Goal: Information Seeking & Learning: Learn about a topic

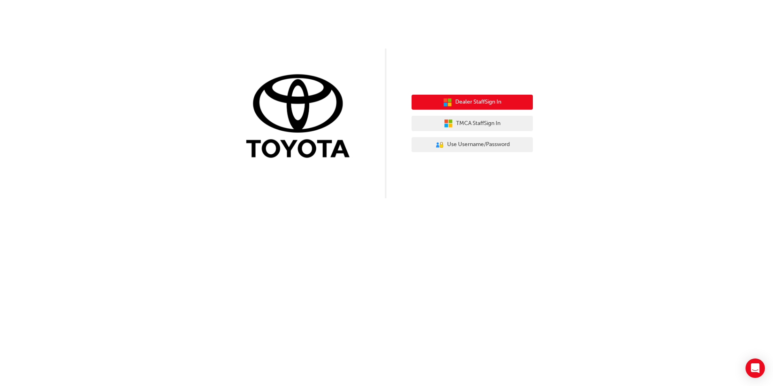
click at [468, 102] on span "Dealer Staff Sign In" at bounding box center [478, 101] width 46 height 9
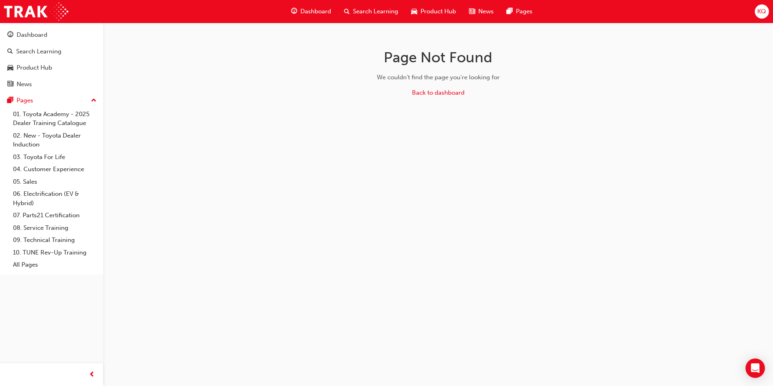
click at [369, 8] on div "Search Learning" at bounding box center [370, 11] width 67 height 17
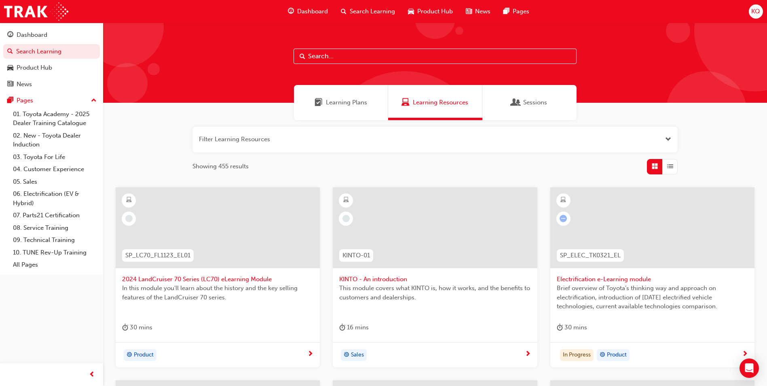
click at [350, 53] on input "text" at bounding box center [434, 55] width 283 height 15
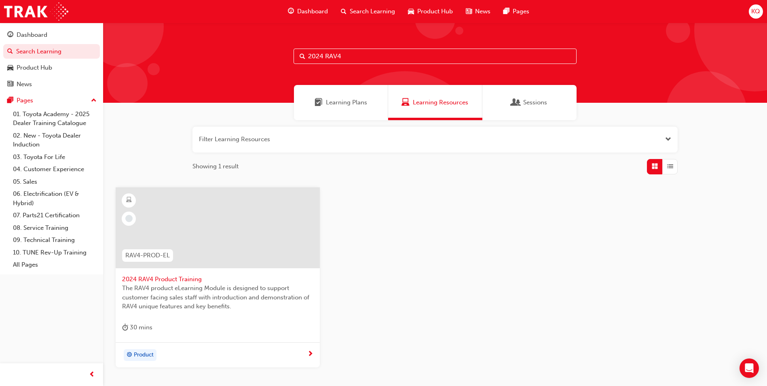
type input "2024 RAV4"
click at [141, 280] on span "2024 RAV4 Product Training" at bounding box center [217, 278] width 191 height 9
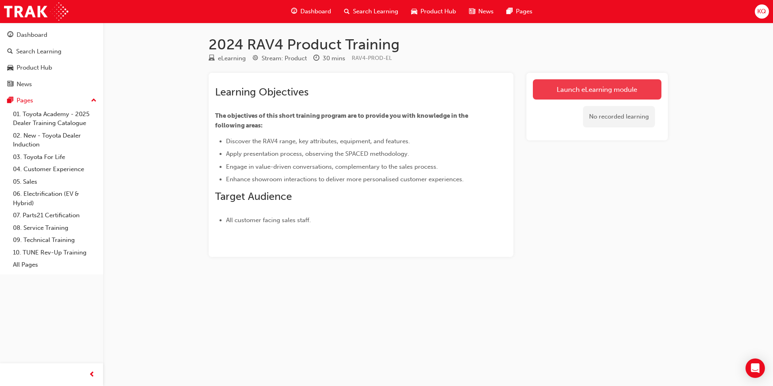
click at [583, 85] on link "Launch eLearning module" at bounding box center [597, 89] width 129 height 20
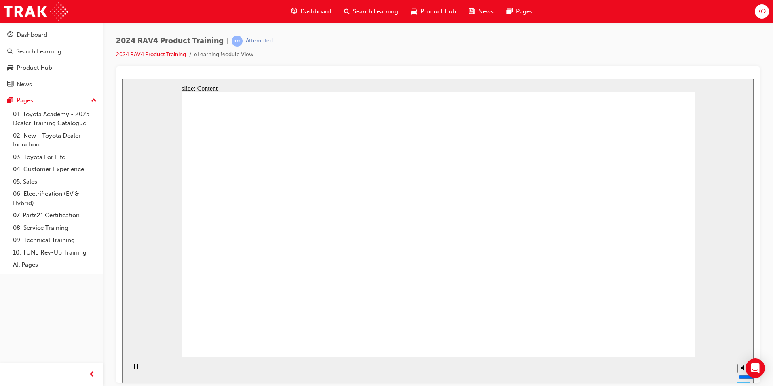
drag, startPoint x: 743, startPoint y: 336, endPoint x: 741, endPoint y: 322, distance: 14.4
type input "10"
click at [741, 343] on input "volume" at bounding box center [764, 346] width 52 height 6
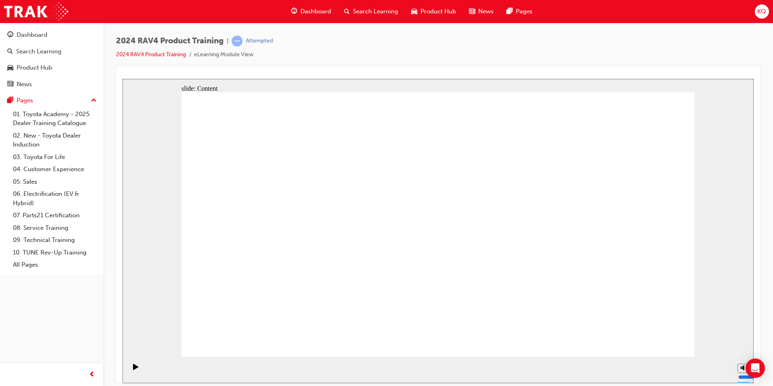
drag, startPoint x: 577, startPoint y: 203, endPoint x: 578, endPoint y: 226, distance: 23.1
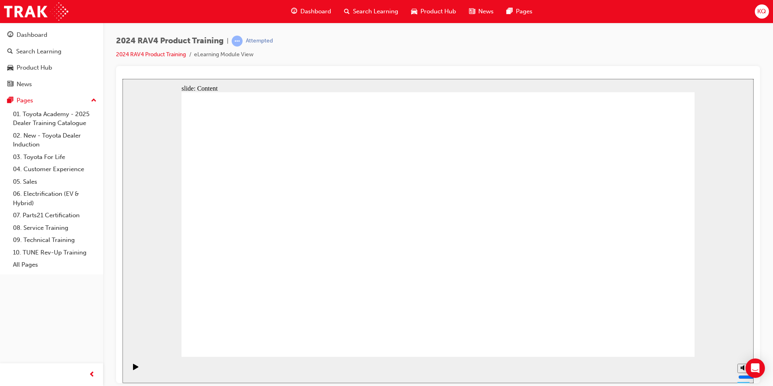
drag, startPoint x: 653, startPoint y: 225, endPoint x: 643, endPoint y: 293, distance: 68.7
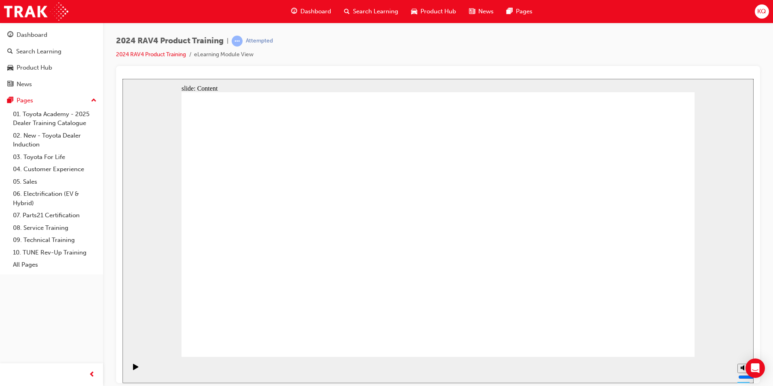
drag, startPoint x: 638, startPoint y: 344, endPoint x: 643, endPoint y: 343, distance: 5.1
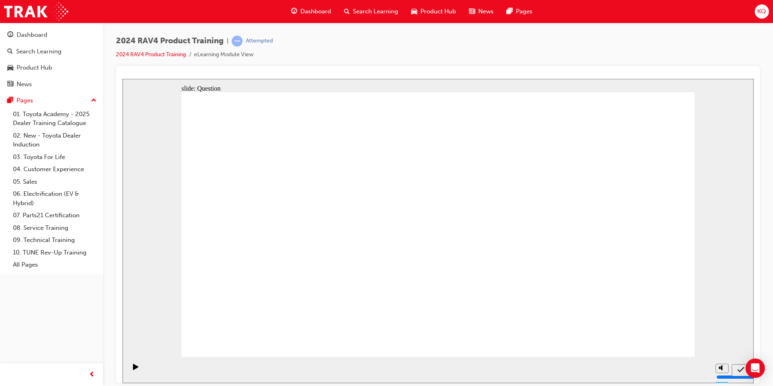
radio input "true"
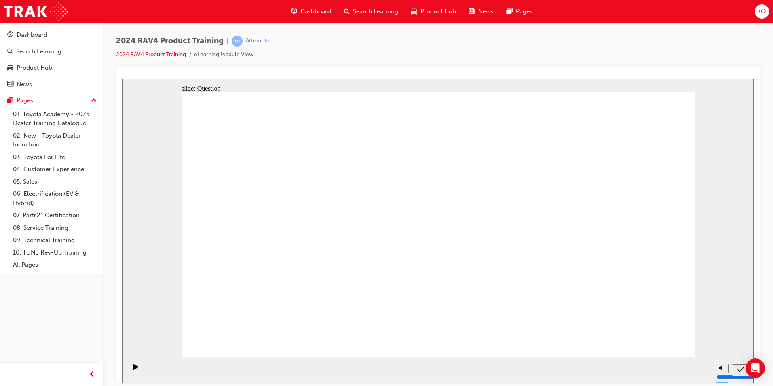
radio input "true"
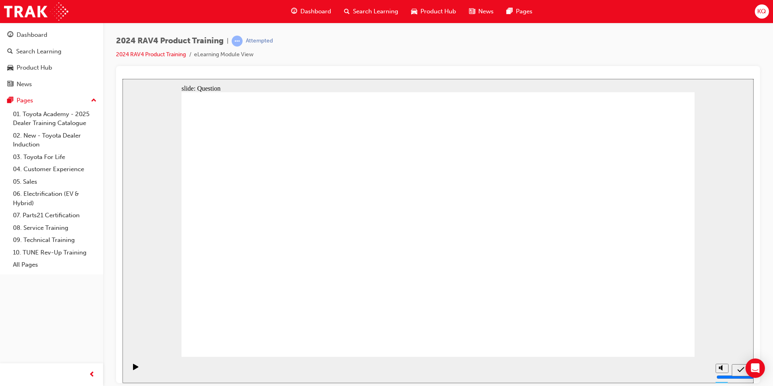
radio input "true"
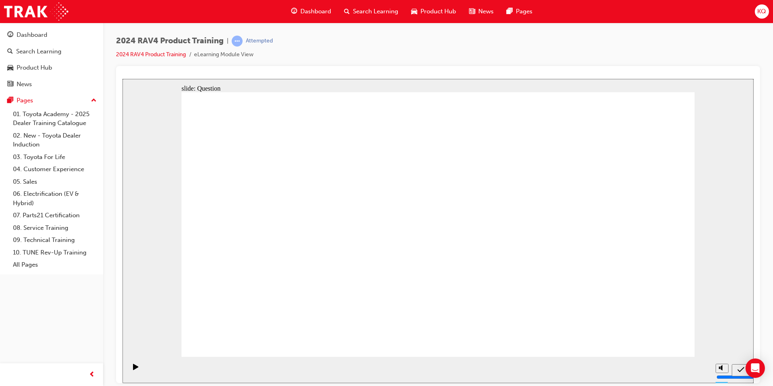
radio input "true"
drag, startPoint x: 386, startPoint y: 291, endPoint x: 394, endPoint y: 271, distance: 22.1
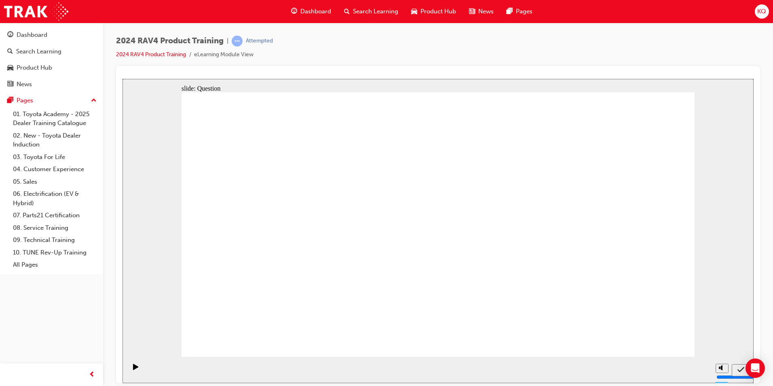
drag, startPoint x: 607, startPoint y: 219, endPoint x: 397, endPoint y: 304, distance: 226.6
drag, startPoint x: 351, startPoint y: 202, endPoint x: 535, endPoint y: 299, distance: 208.2
drag, startPoint x: 288, startPoint y: 209, endPoint x: 297, endPoint y: 289, distance: 80.6
drag, startPoint x: 455, startPoint y: 223, endPoint x: 447, endPoint y: 301, distance: 78.9
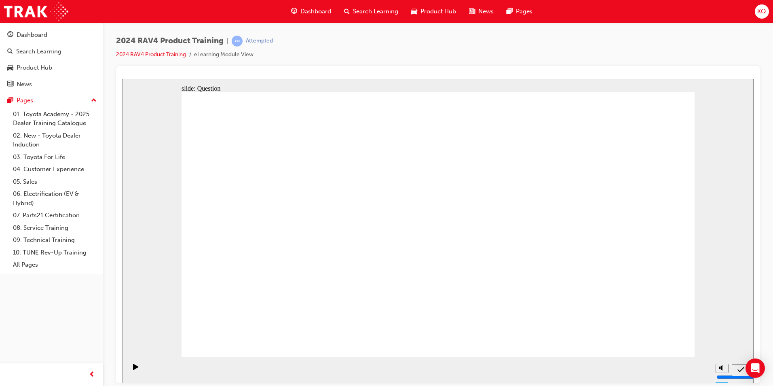
radio input "true"
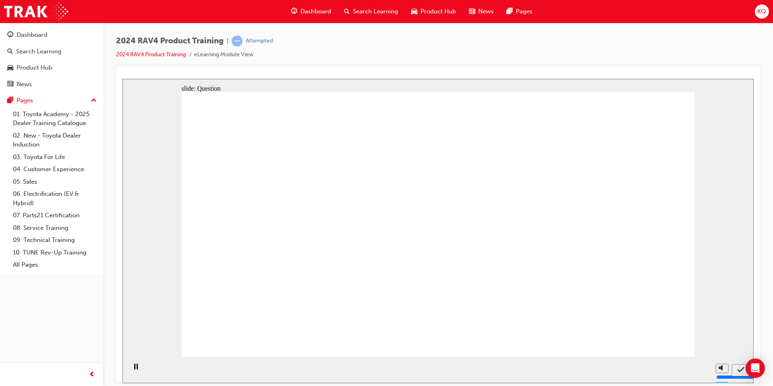
radio input "true"
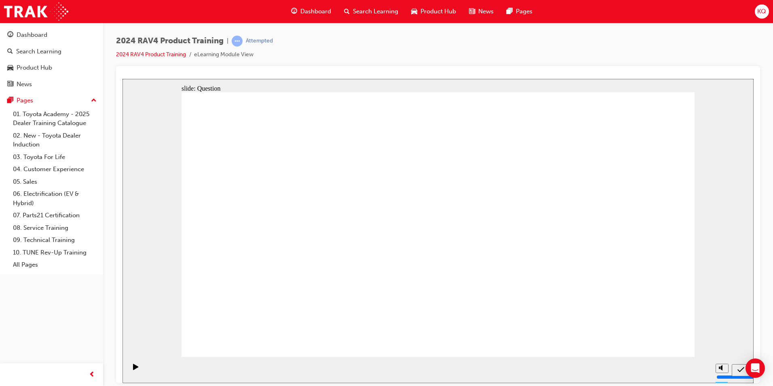
radio input "true"
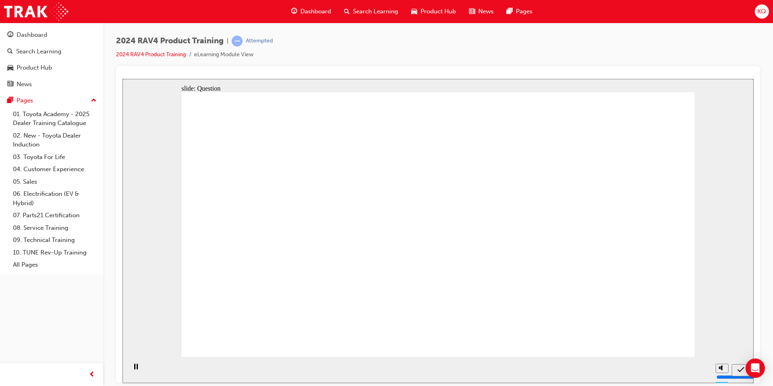
radio input "true"
drag, startPoint x: 281, startPoint y: 211, endPoint x: 304, endPoint y: 303, distance: 94.9
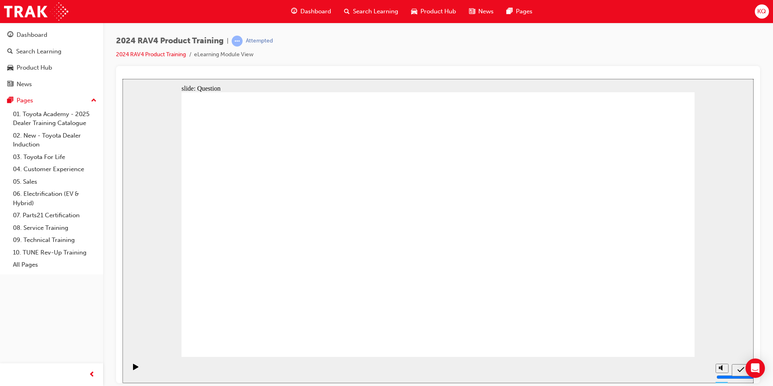
drag, startPoint x: 385, startPoint y: 198, endPoint x: 579, endPoint y: 293, distance: 216.2
drag, startPoint x: 570, startPoint y: 219, endPoint x: 368, endPoint y: 311, distance: 222.1
drag, startPoint x: 469, startPoint y: 216, endPoint x: 462, endPoint y: 303, distance: 86.7
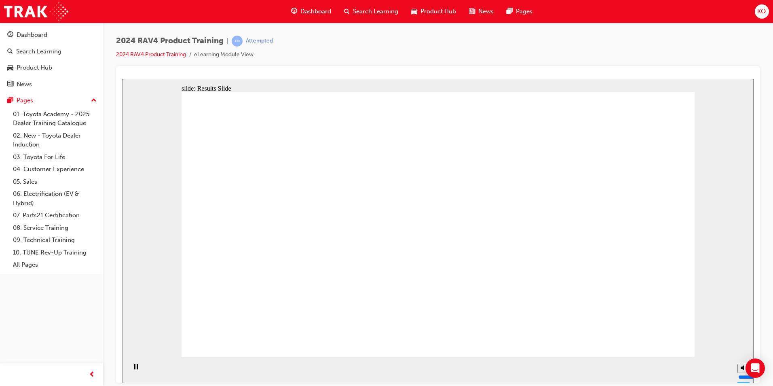
radio input "true"
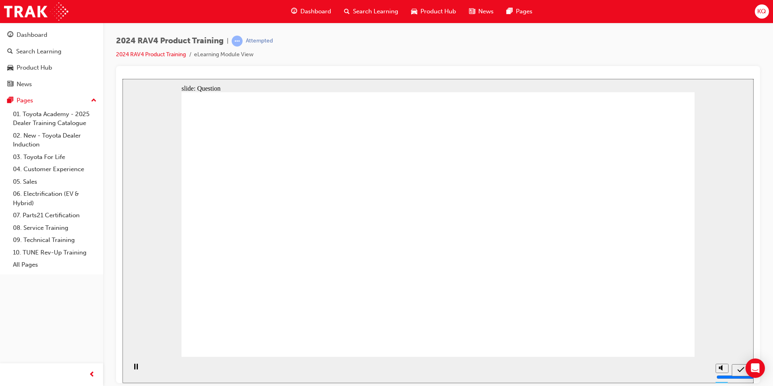
radio input "true"
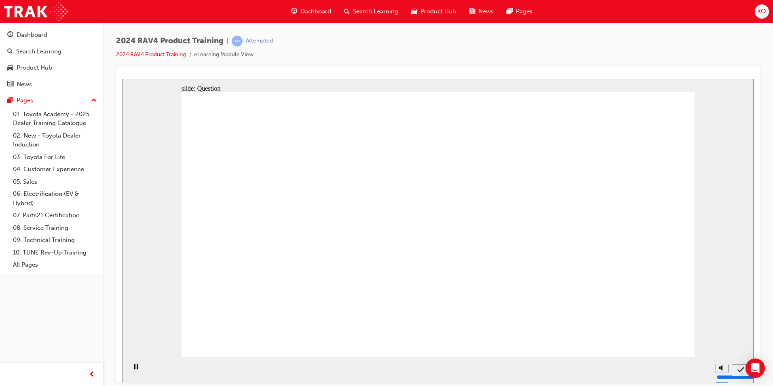
radio input "true"
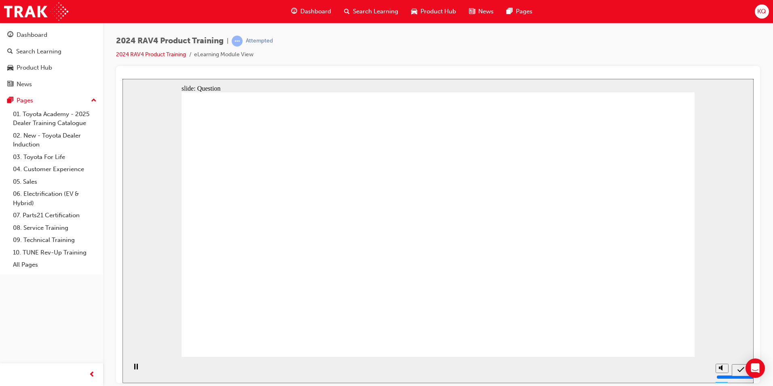
drag, startPoint x: 378, startPoint y: 216, endPoint x: 558, endPoint y: 304, distance: 201.2
drag, startPoint x: 277, startPoint y: 211, endPoint x: 472, endPoint y: 301, distance: 215.3
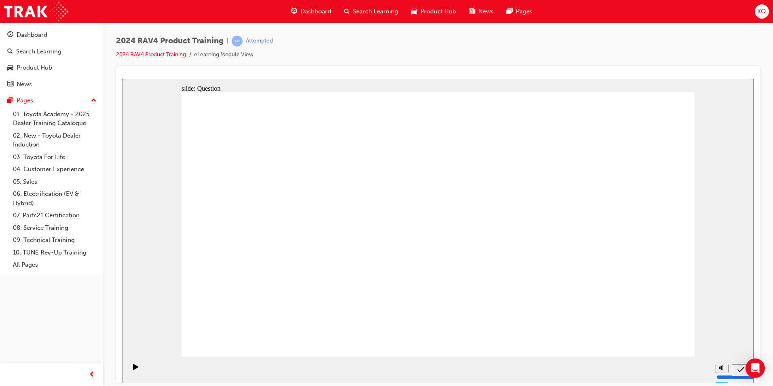
drag, startPoint x: 469, startPoint y: 215, endPoint x: 272, endPoint y: 309, distance: 218.5
drag, startPoint x: 571, startPoint y: 214, endPoint x: 364, endPoint y: 305, distance: 225.6
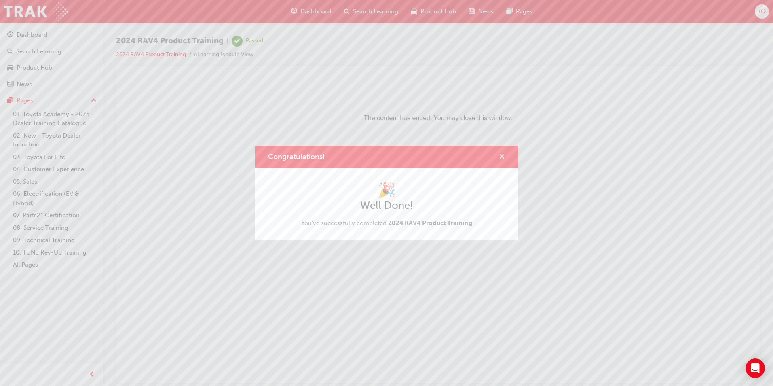
click at [503, 156] on span "cross-icon" at bounding box center [502, 157] width 6 height 7
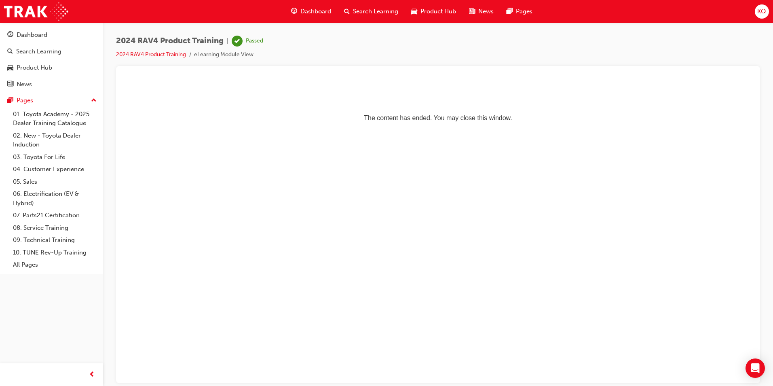
click at [370, 12] on span "Search Learning" at bounding box center [375, 11] width 45 height 9
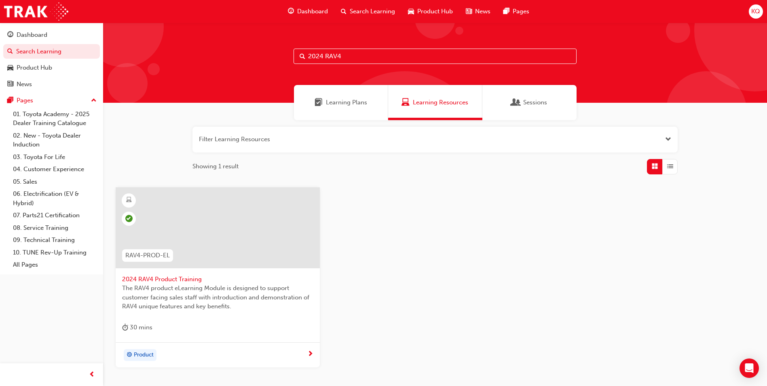
click at [356, 57] on input "2024 RAV4" at bounding box center [434, 55] width 283 height 15
type input "2"
type input "MY"
click at [178, 278] on span "myToyota Connect - eLearning" at bounding box center [217, 278] width 191 height 9
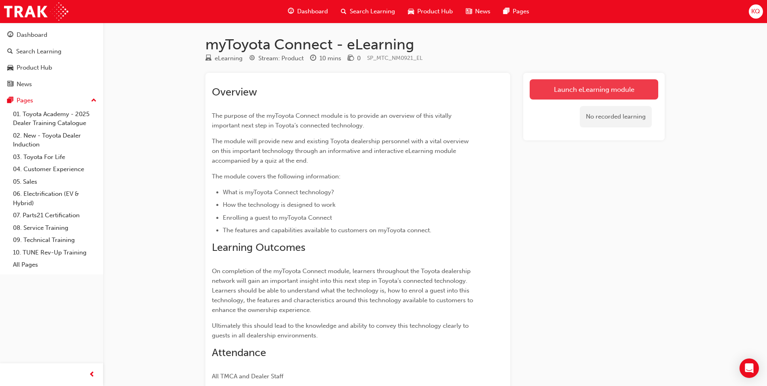
click at [588, 83] on link "Launch eLearning module" at bounding box center [593, 89] width 129 height 20
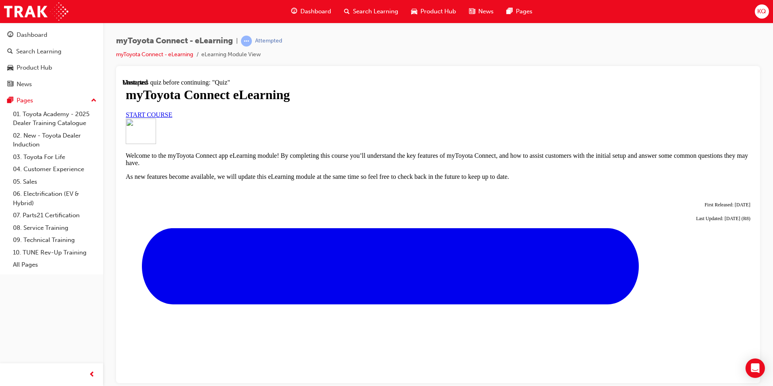
click at [172, 118] on span "START COURSE" at bounding box center [149, 114] width 46 height 7
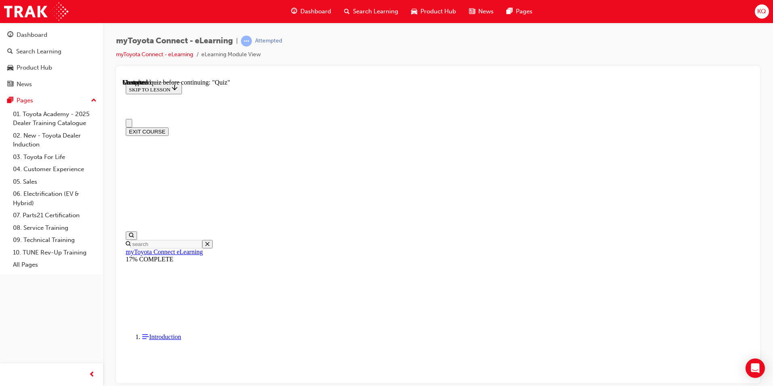
click at [132, 118] on button "Close navigation menu" at bounding box center [129, 122] width 6 height 8
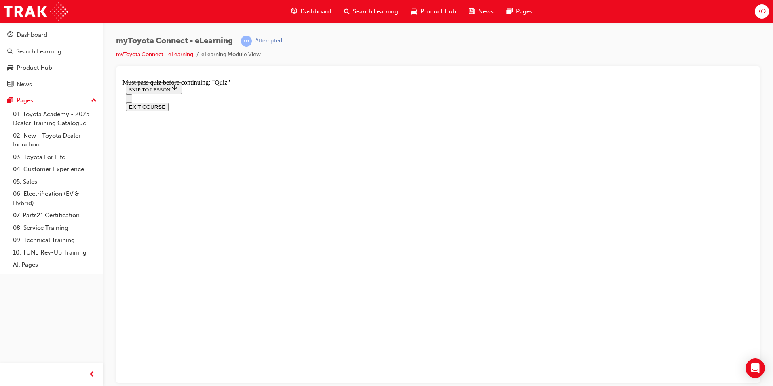
scroll to position [162, 0]
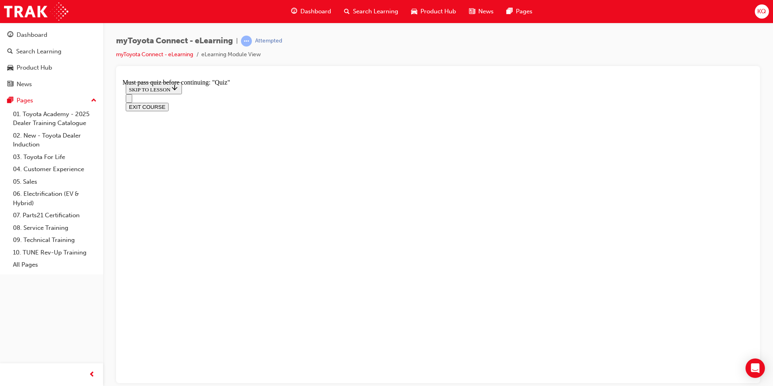
scroll to position [162, 0]
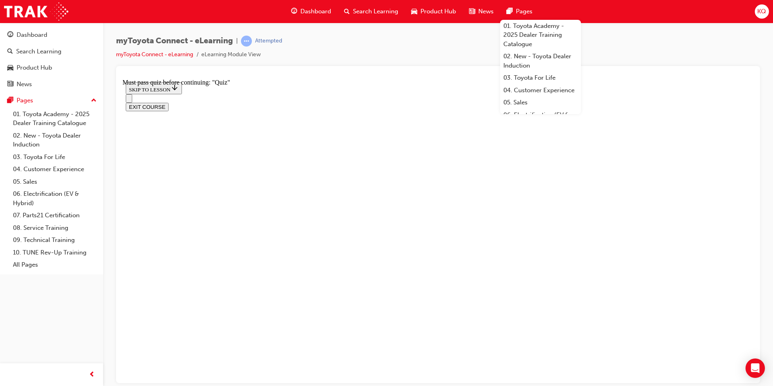
click at [424, 42] on div "myToyota Connect - eLearning | Attempted myToyota Connect - eLearning eLearning…" at bounding box center [438, 51] width 644 height 30
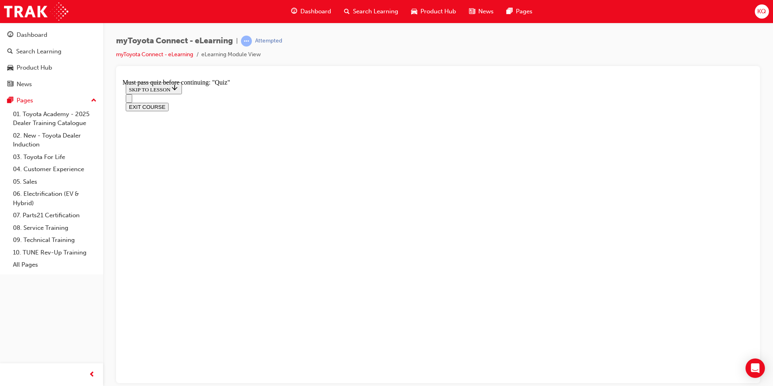
scroll to position [2169, 0]
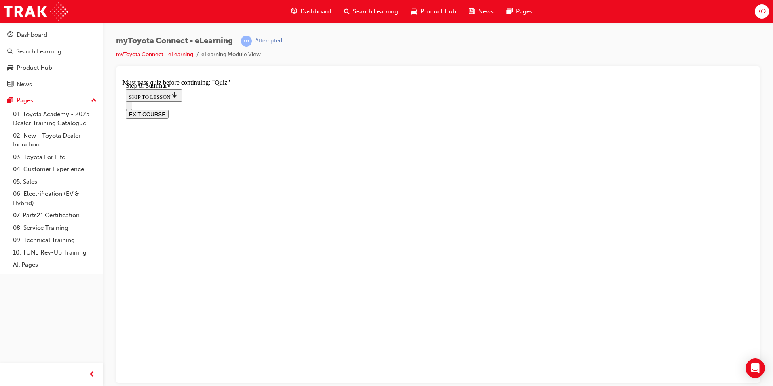
scroll to position [824, 0]
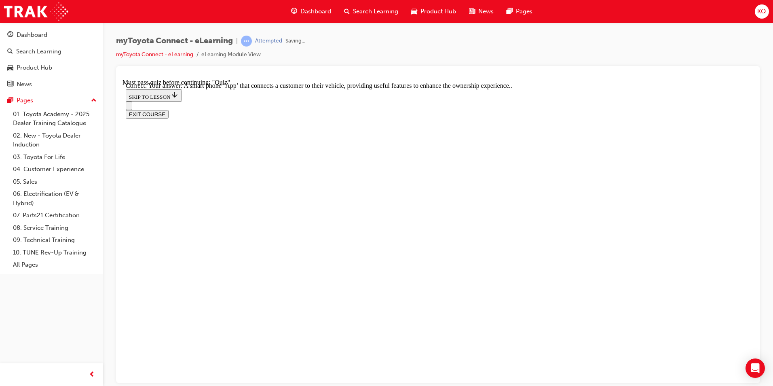
scroll to position [135, 0]
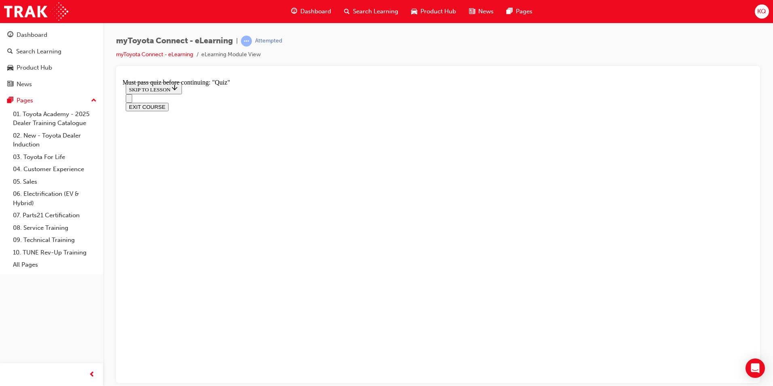
scroll to position [81, 0]
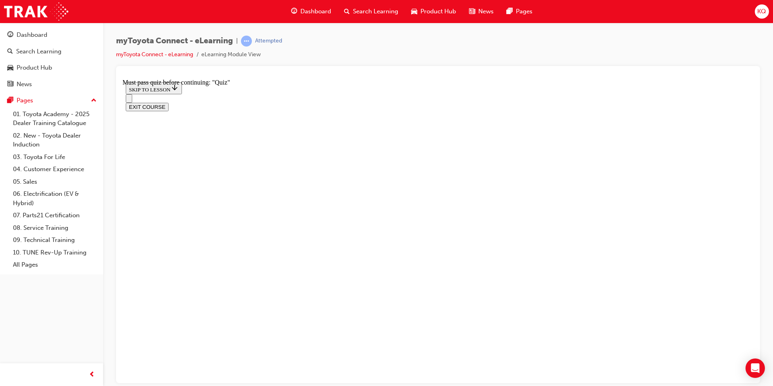
scroll to position [53, 0]
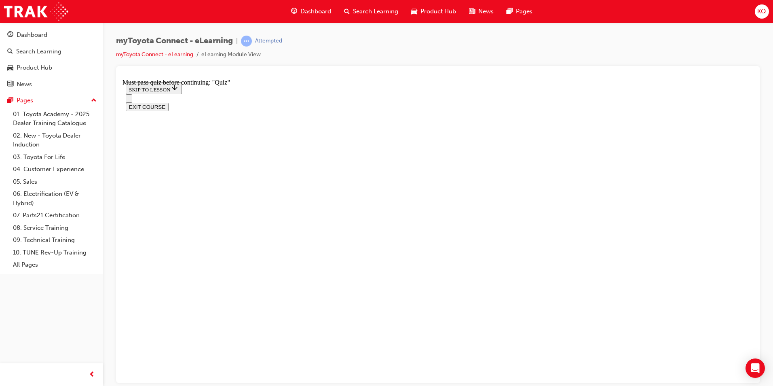
scroll to position [70, 0]
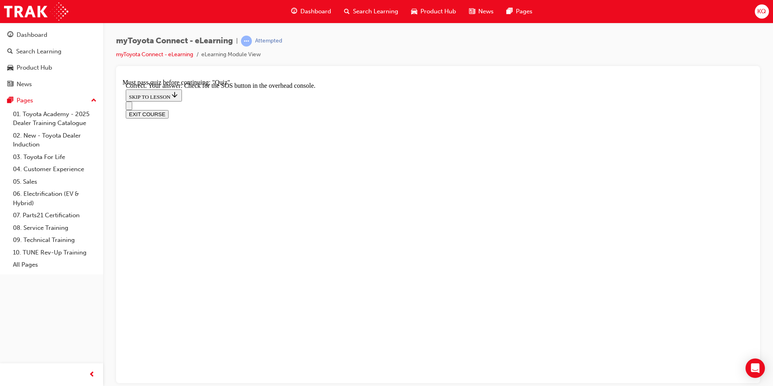
scroll to position [55, 0]
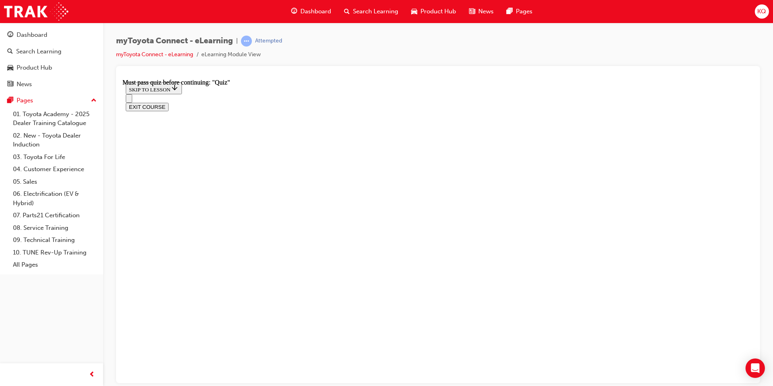
scroll to position [135, 0]
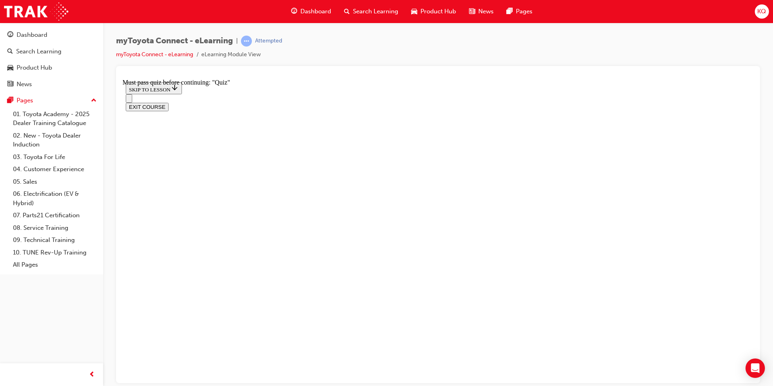
drag, startPoint x: 357, startPoint y: 229, endPoint x: 356, endPoint y: 234, distance: 5.8
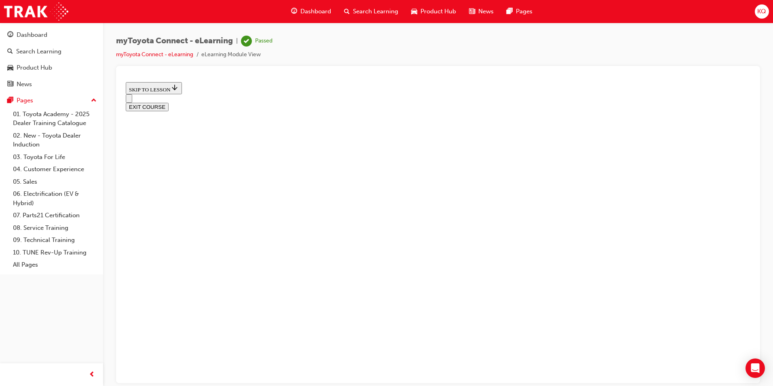
click at [365, 8] on span "Search Learning" at bounding box center [375, 11] width 45 height 9
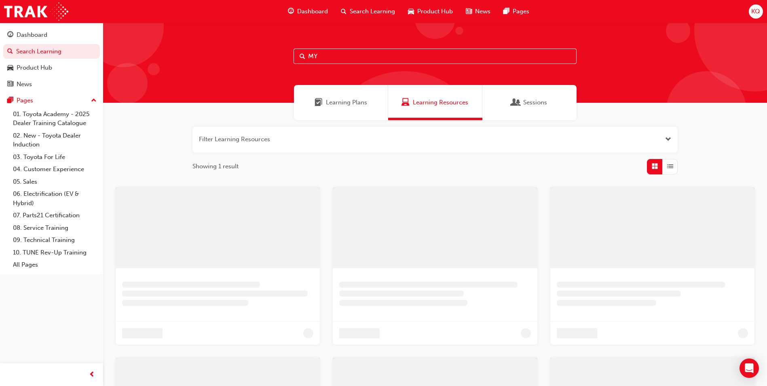
click at [345, 53] on input "MY" at bounding box center [434, 55] width 283 height 15
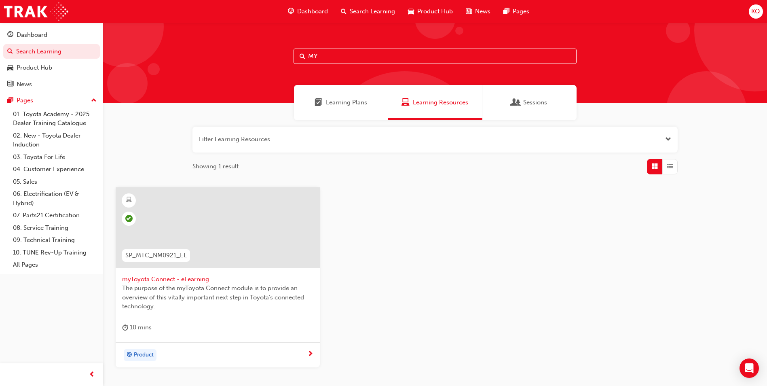
type input "M"
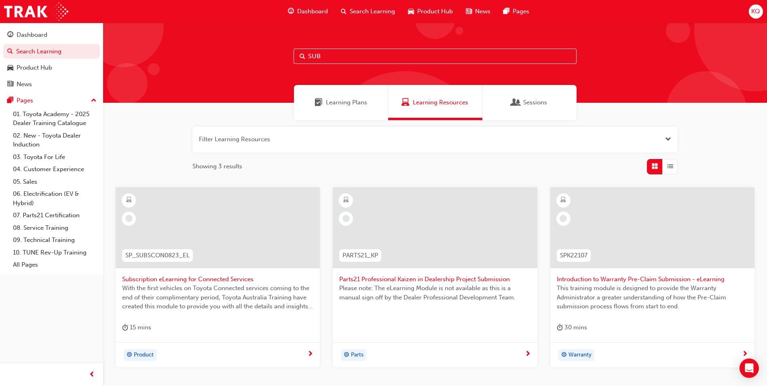
type input "SUB"
click at [221, 277] on span "Subscription eLearning for Connected Services" at bounding box center [217, 278] width 191 height 9
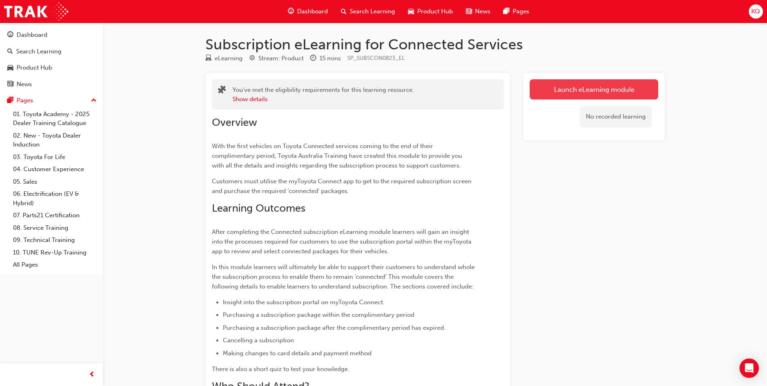
click at [563, 88] on link "Launch eLearning module" at bounding box center [593, 89] width 129 height 20
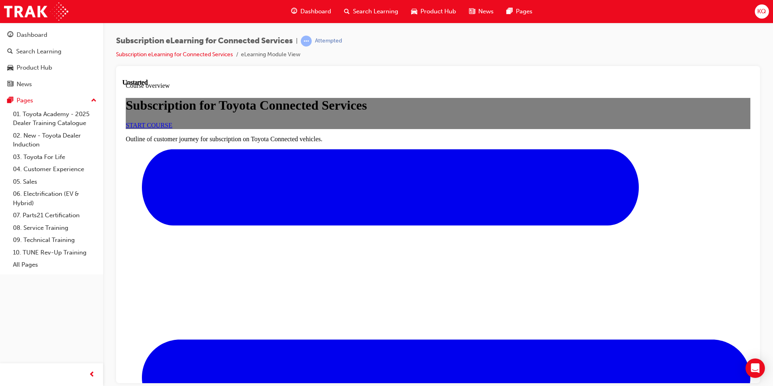
scroll to position [40, 0]
click at [172, 128] on link "START COURSE" at bounding box center [149, 124] width 46 height 7
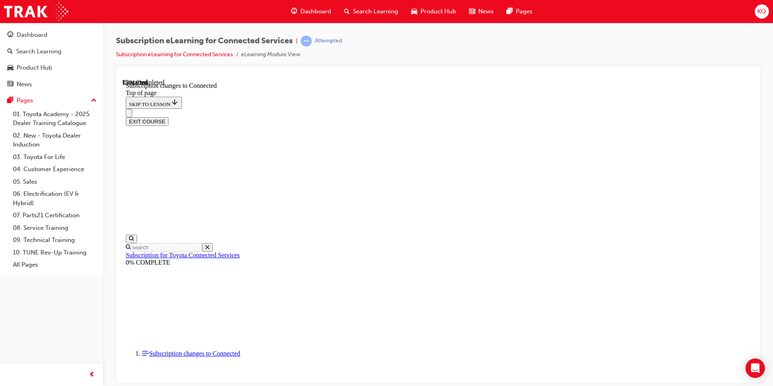
scroll to position [424, 0]
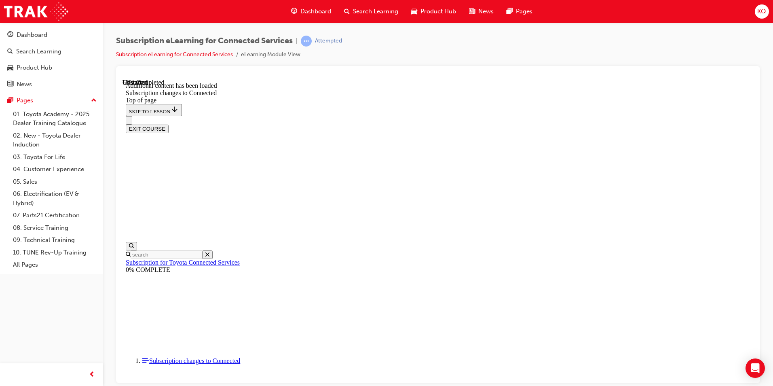
scroll to position [964, 0]
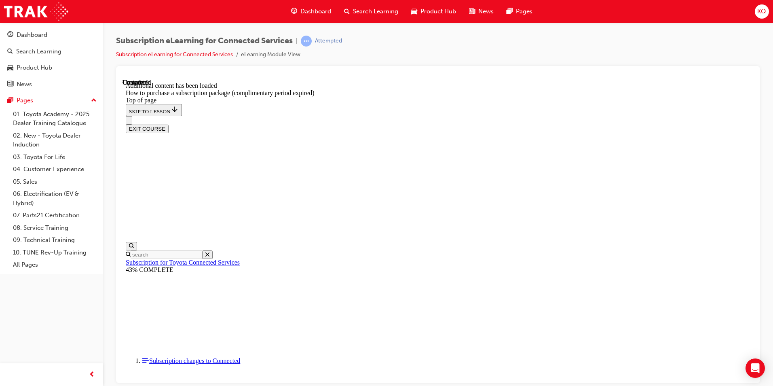
scroll to position [708, 0]
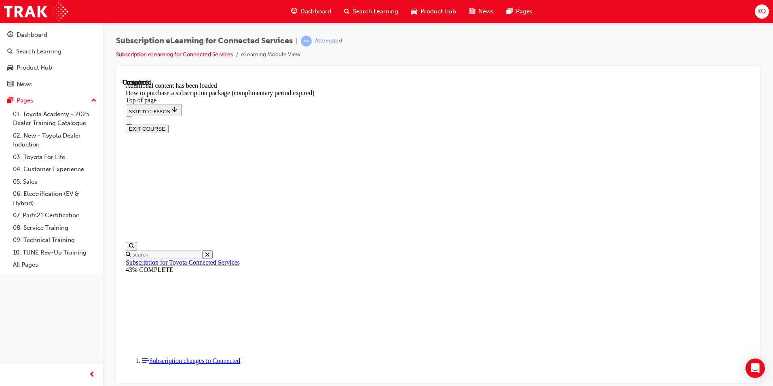
scroll to position [788, 0]
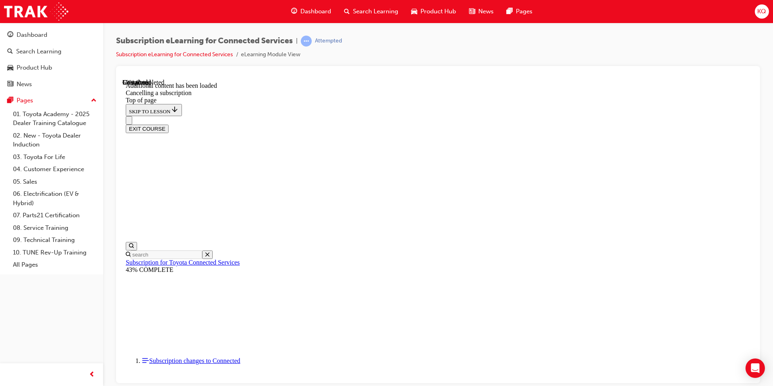
scroll to position [187, 0]
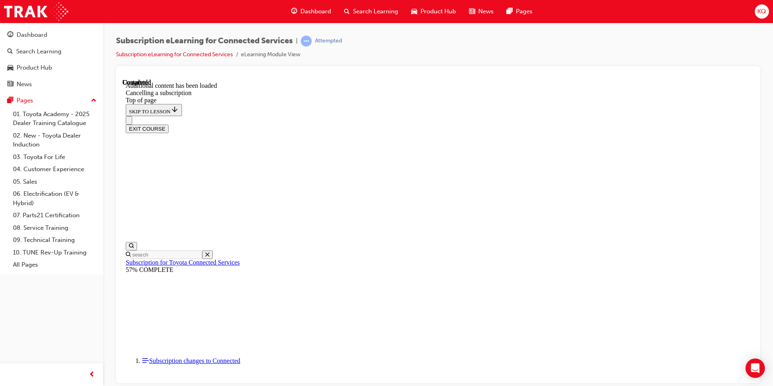
scroll to position [731, 0]
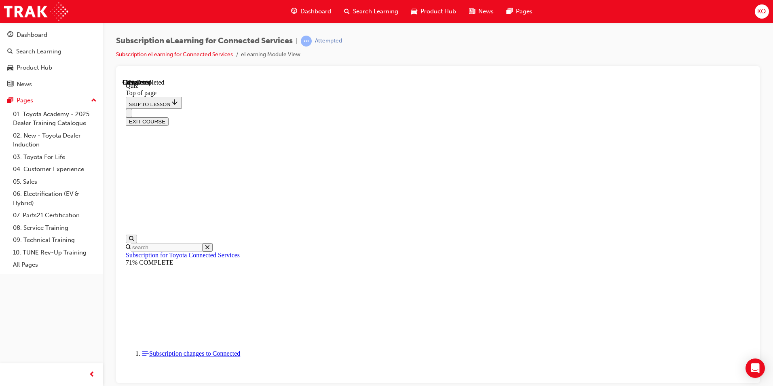
scroll to position [25, 0]
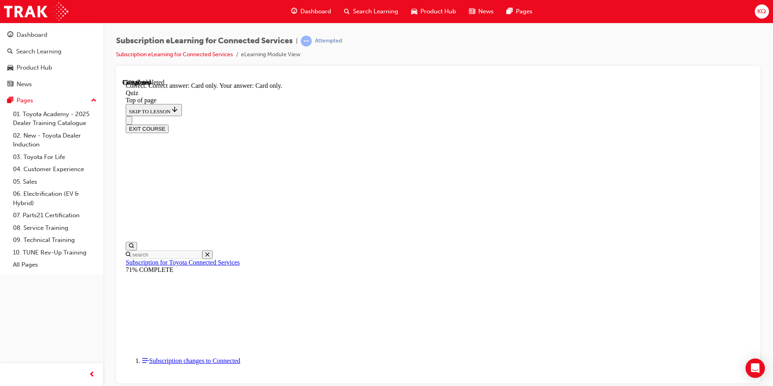
scroll to position [90, 0]
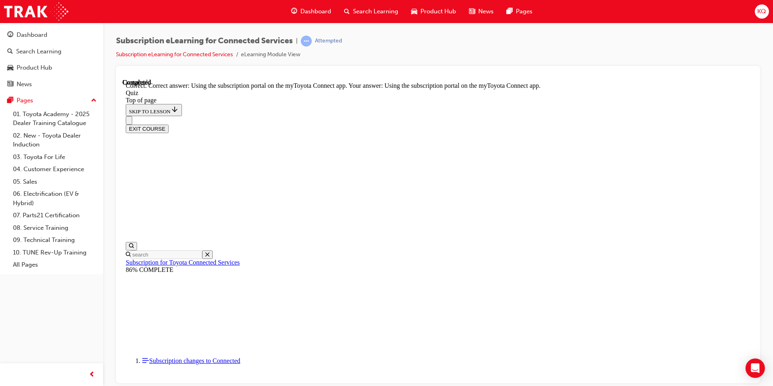
scroll to position [90, 0]
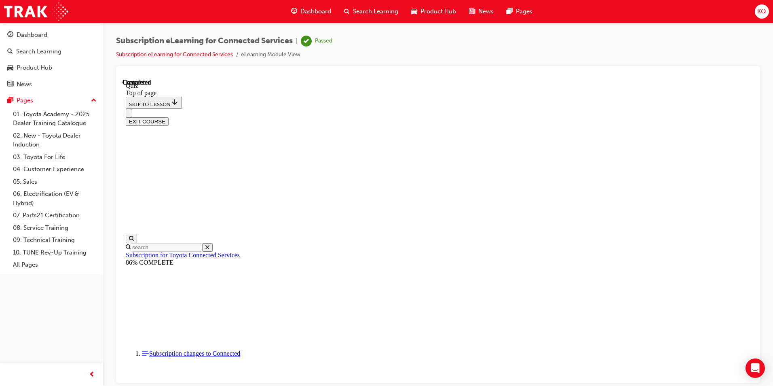
scroll to position [135, 0]
click at [369, 9] on span "Search Learning" at bounding box center [375, 11] width 45 height 9
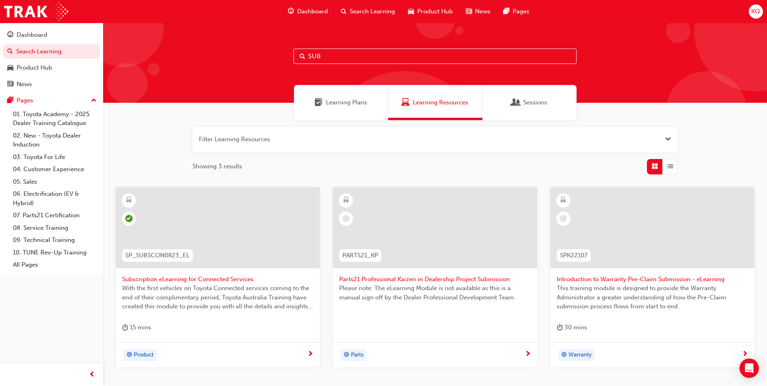
click at [324, 54] on input "SUB" at bounding box center [434, 55] width 283 height 15
type input "S"
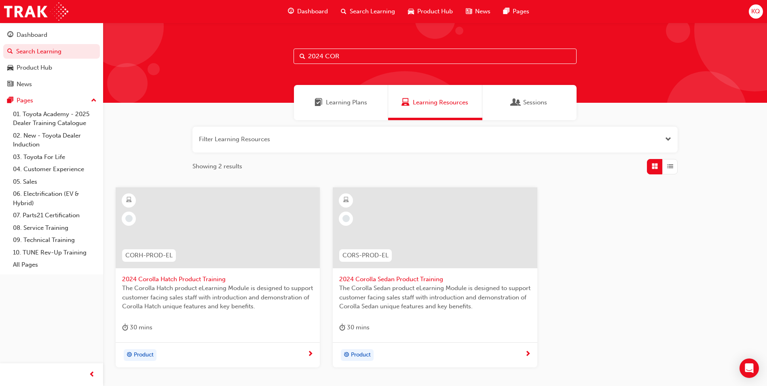
type input "2024 COR"
click at [179, 278] on span "2024 Corolla Hatch Product Training" at bounding box center [217, 278] width 191 height 9
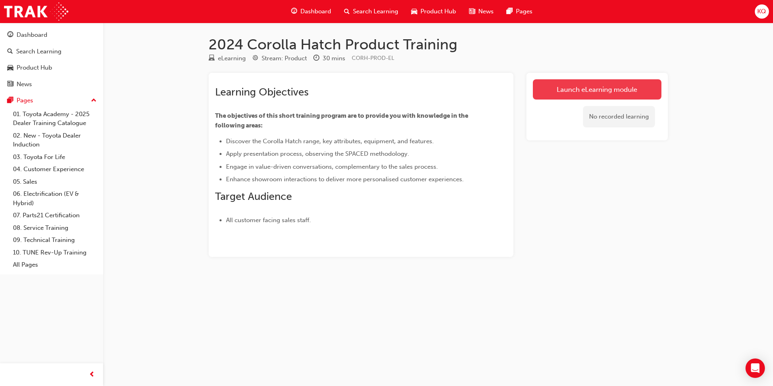
click at [560, 91] on link "Launch eLearning module" at bounding box center [597, 89] width 129 height 20
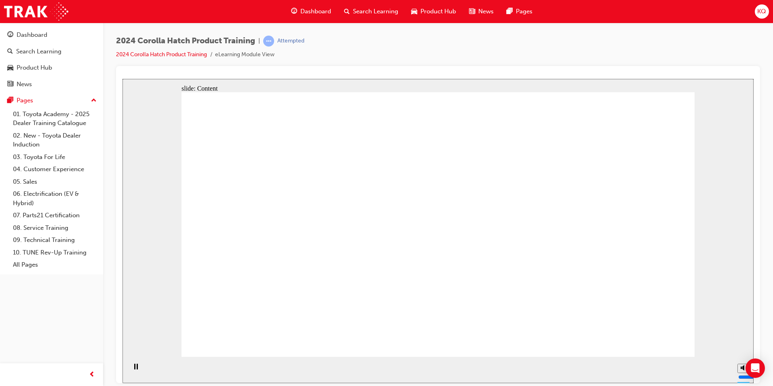
drag, startPoint x: 532, startPoint y: 162, endPoint x: 536, endPoint y: 173, distance: 12.0
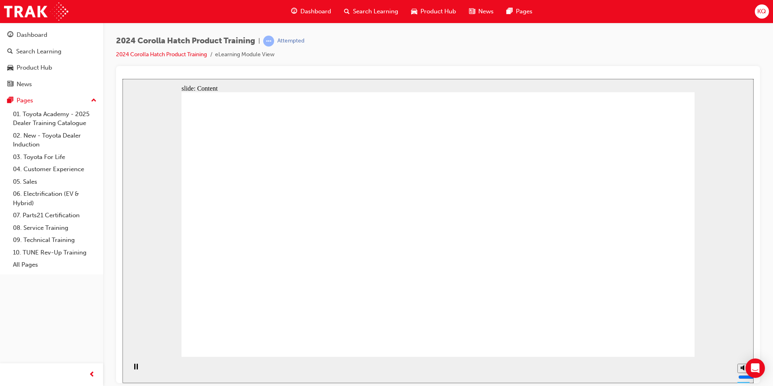
drag, startPoint x: 536, startPoint y: 174, endPoint x: 529, endPoint y: 196, distance: 22.9
drag, startPoint x: 527, startPoint y: 197, endPoint x: 519, endPoint y: 209, distance: 14.0
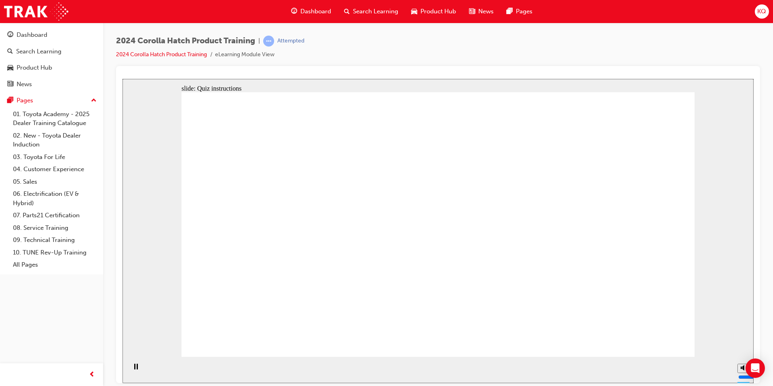
drag, startPoint x: 542, startPoint y: 162, endPoint x: 547, endPoint y: 162, distance: 4.8
radio input "true"
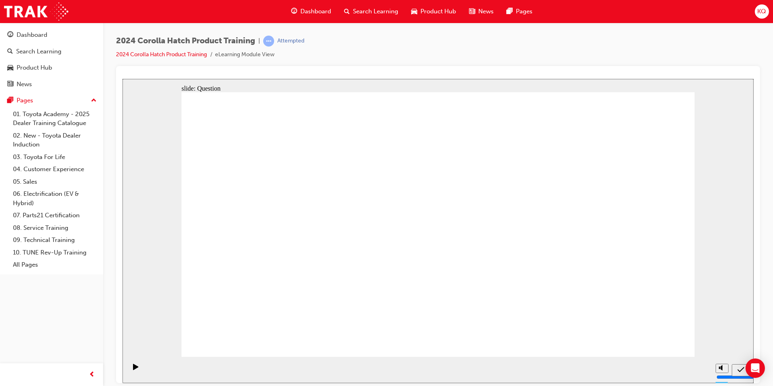
radio input "true"
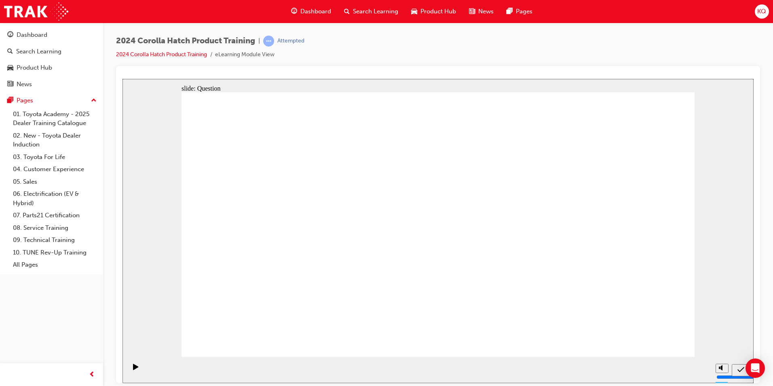
radio input "true"
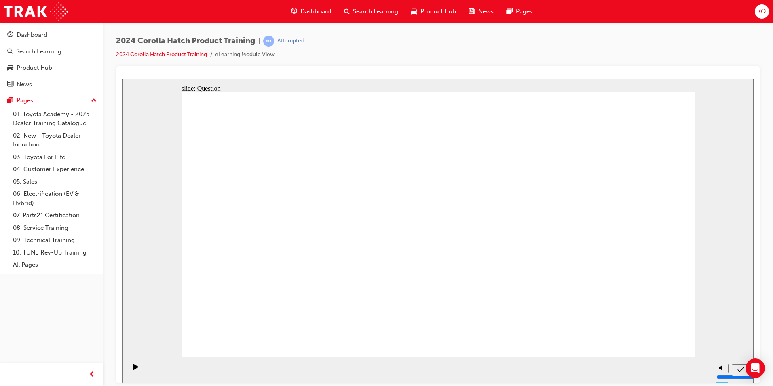
radio input "true"
drag, startPoint x: 537, startPoint y: 215, endPoint x: 451, endPoint y: 302, distance: 123.2
drag, startPoint x: 347, startPoint y: 213, endPoint x: 260, endPoint y: 295, distance: 119.8
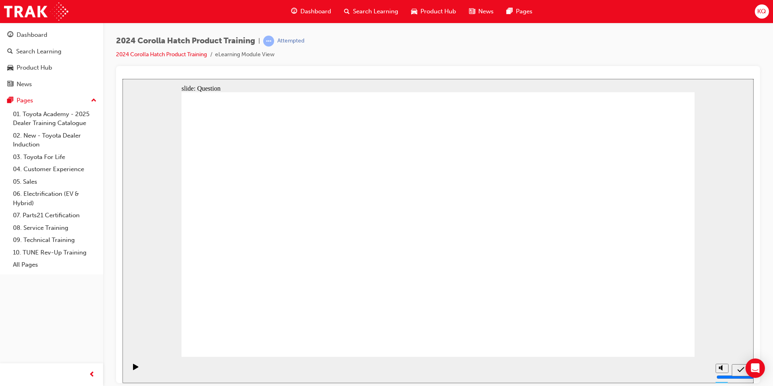
drag, startPoint x: 262, startPoint y: 214, endPoint x: 341, endPoint y: 284, distance: 105.3
drag, startPoint x: 464, startPoint y: 222, endPoint x: 538, endPoint y: 300, distance: 107.8
drag, startPoint x: 631, startPoint y: 228, endPoint x: 628, endPoint y: 308, distance: 80.1
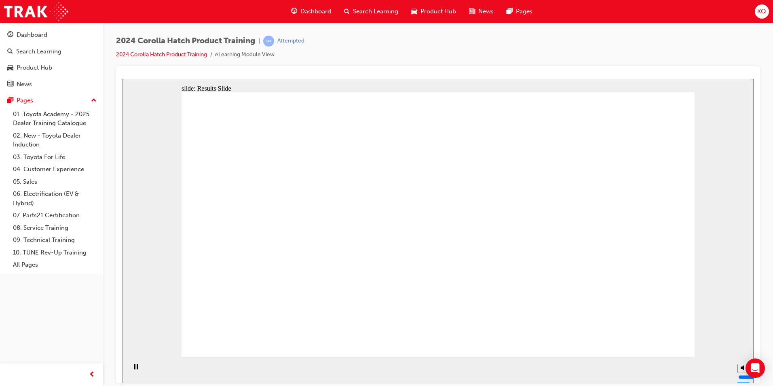
radio input "true"
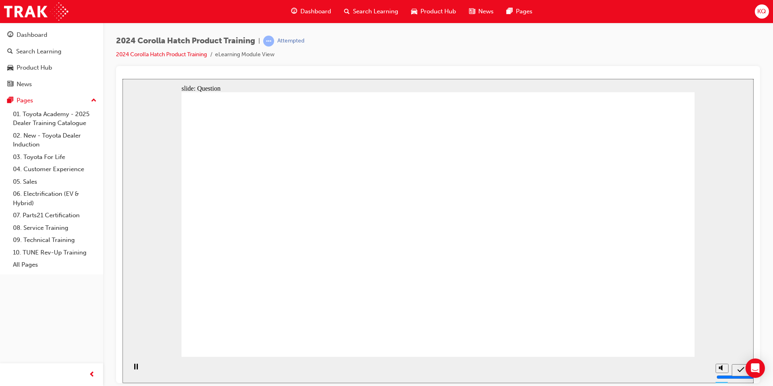
radio input "true"
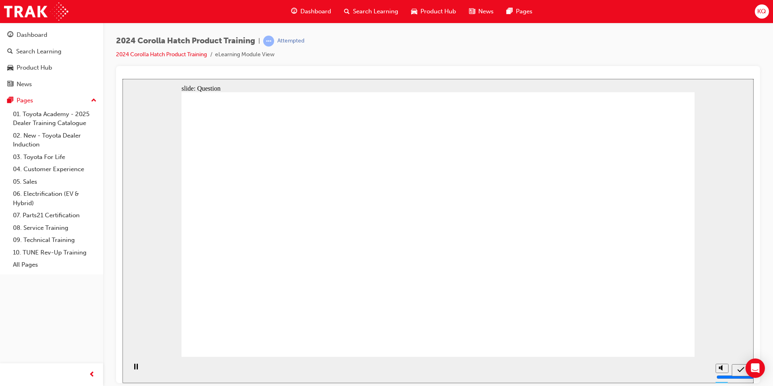
radio input "true"
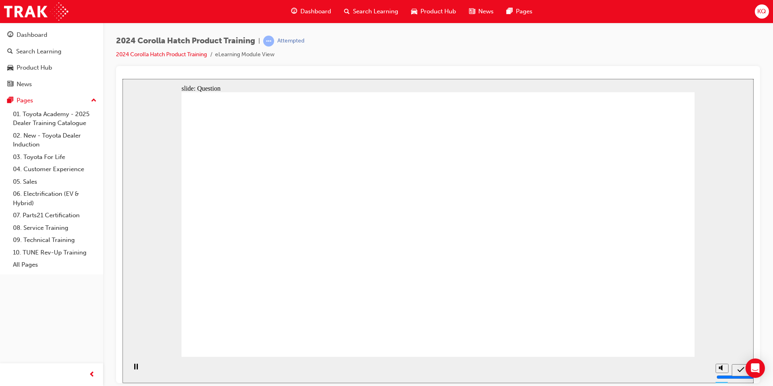
drag, startPoint x: 620, startPoint y: 211, endPoint x: 624, endPoint y: 302, distance: 91.5
drag, startPoint x: 452, startPoint y: 218, endPoint x: 534, endPoint y: 301, distance: 117.2
drag, startPoint x: 276, startPoint y: 202, endPoint x: 353, endPoint y: 274, distance: 105.3
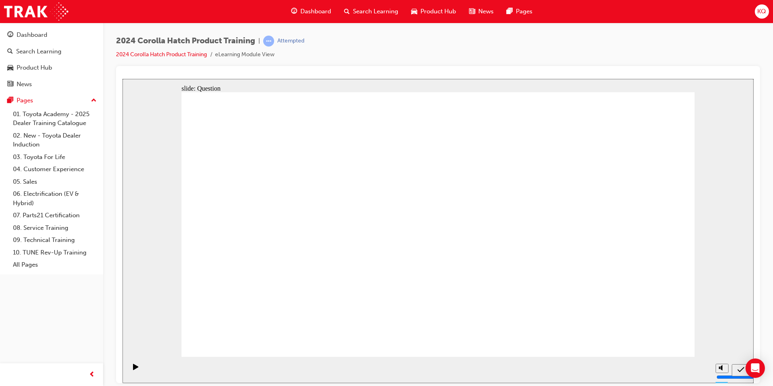
drag, startPoint x: 347, startPoint y: 213, endPoint x: 275, endPoint y: 296, distance: 110.3
drag, startPoint x: 525, startPoint y: 229, endPoint x: 441, endPoint y: 309, distance: 116.1
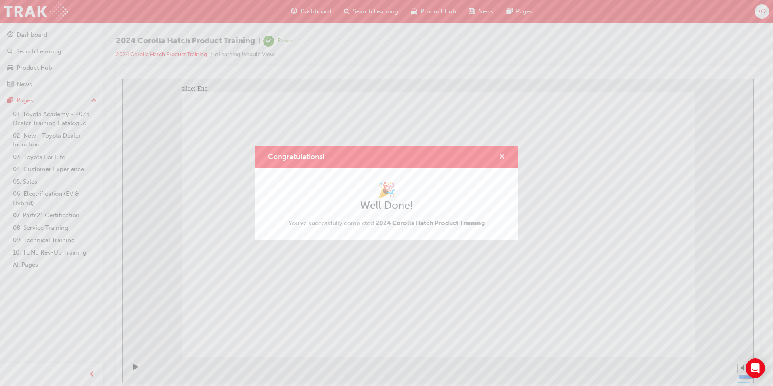
click at [501, 154] on span "cross-icon" at bounding box center [502, 157] width 6 height 7
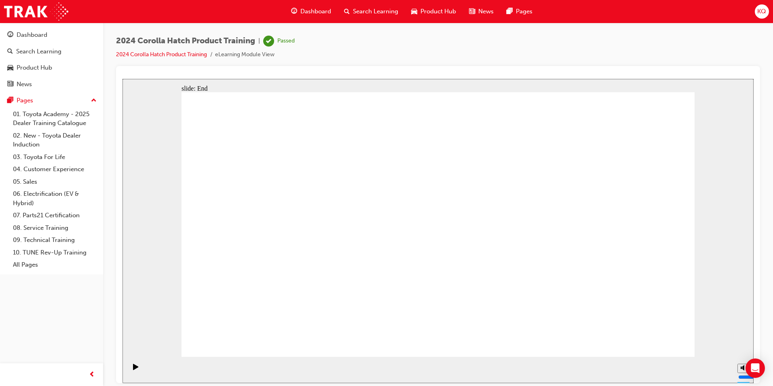
click at [372, 6] on div "Search Learning" at bounding box center [370, 11] width 67 height 17
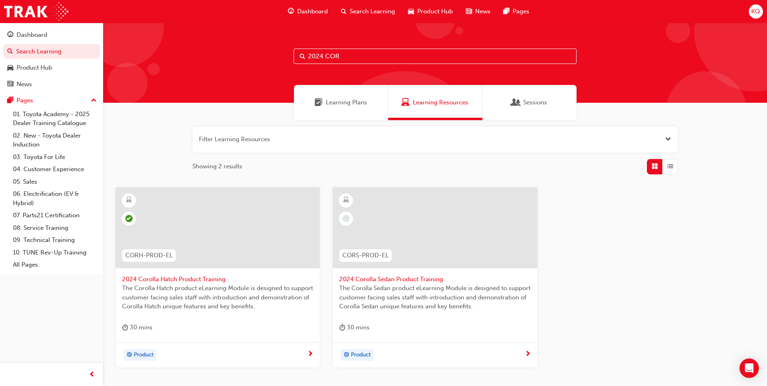
click at [343, 55] on input "2024 COR" at bounding box center [434, 55] width 283 height 15
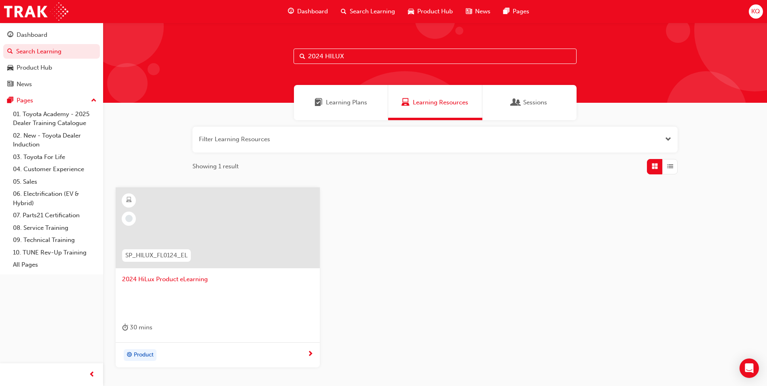
type input "2024 HILUX"
click at [142, 278] on span "2024 HiLux Product eLearning" at bounding box center [217, 278] width 191 height 9
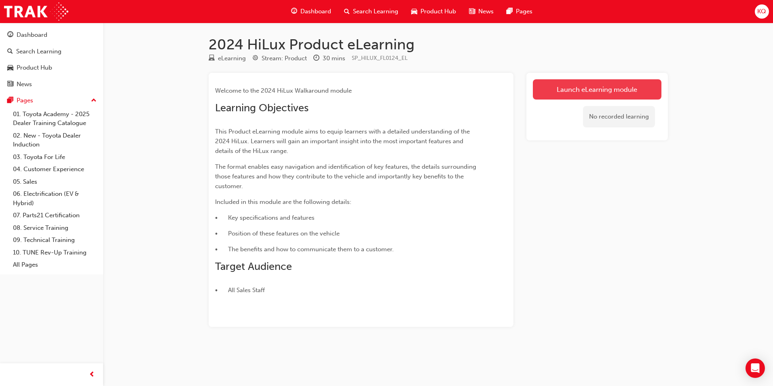
click at [595, 93] on link "Launch eLearning module" at bounding box center [597, 89] width 129 height 20
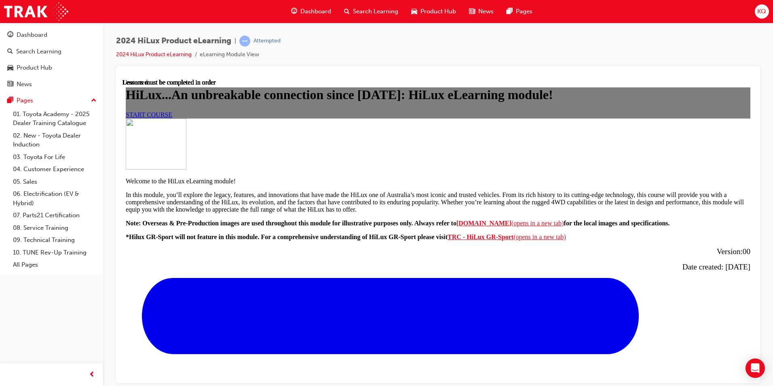
scroll to position [121, 0]
click at [172, 118] on span "START COURSE" at bounding box center [149, 114] width 46 height 7
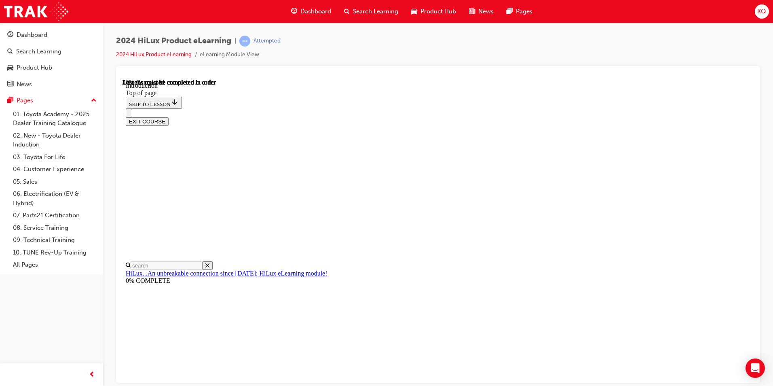
scroll to position [389, 0]
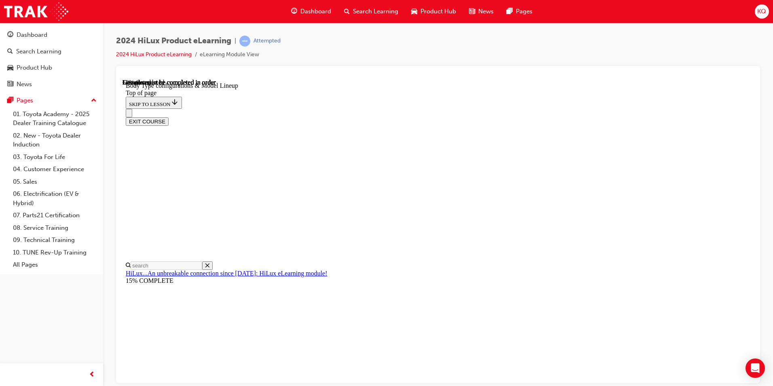
scroll to position [308, 0]
click at [459, 108] on div "EXIT COURSE" at bounding box center [435, 116] width 618 height 17
click at [450, 108] on div "EXIT COURSE" at bounding box center [435, 116] width 618 height 17
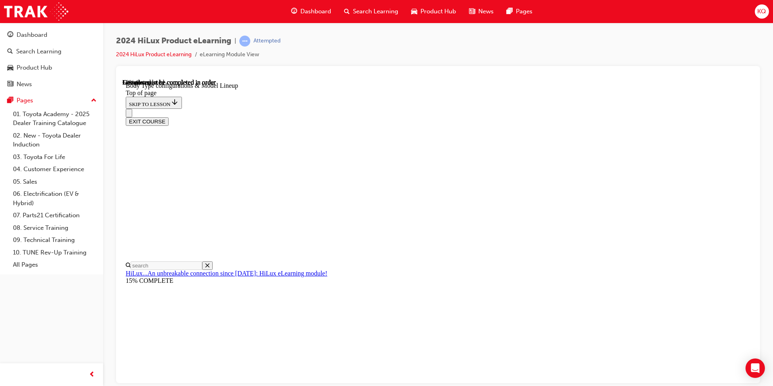
scroll to position [268, 0]
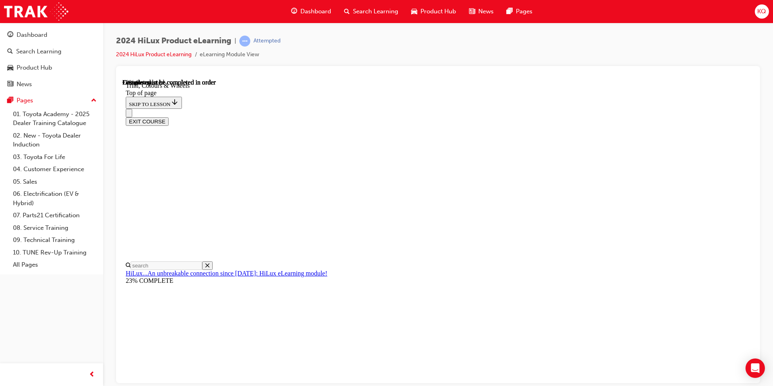
scroll to position [1157, 0]
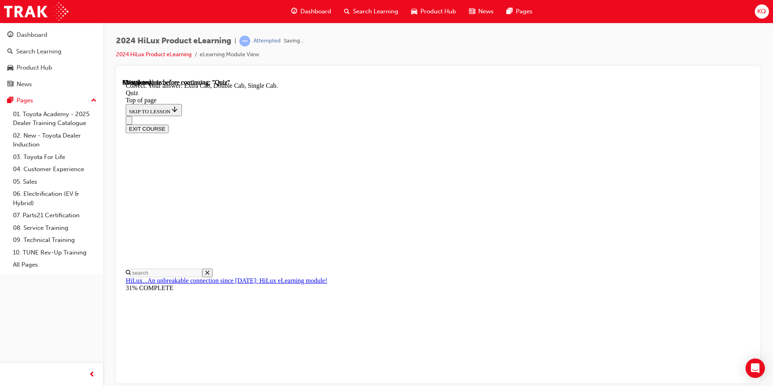
scroll to position [192, 0]
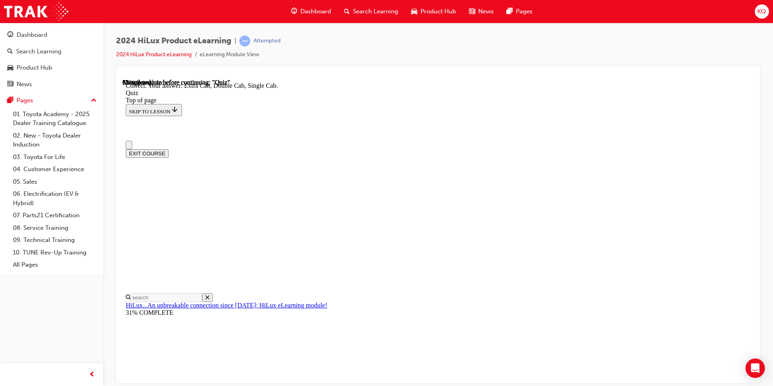
scroll to position [81, 0]
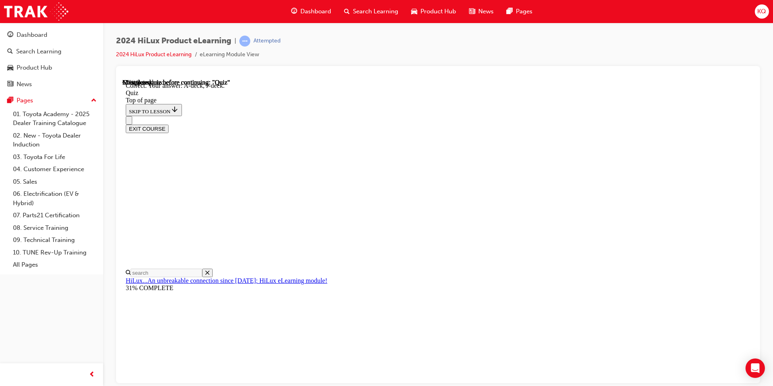
scroll to position [132, 0]
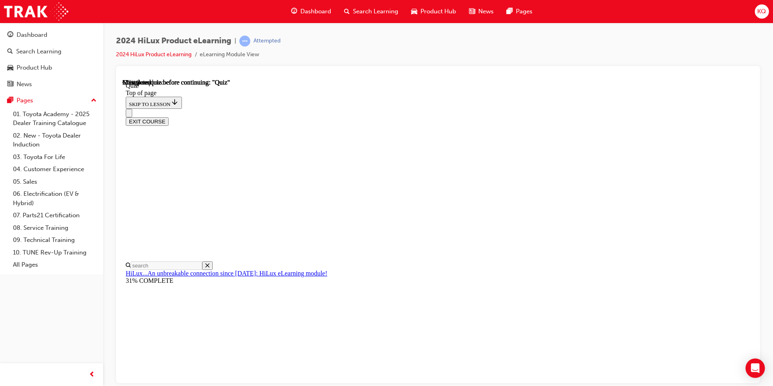
scroll to position [122, 0]
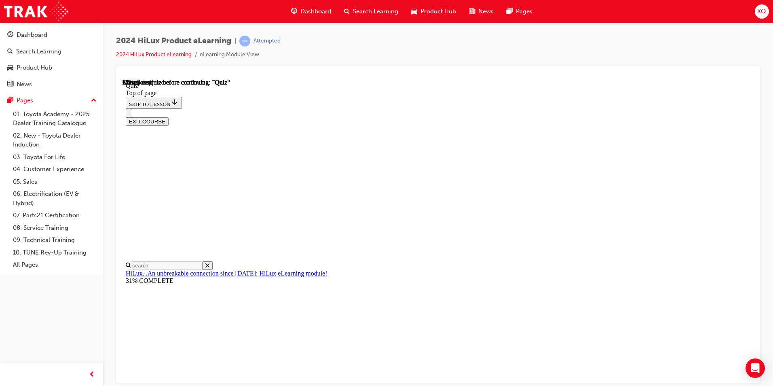
drag, startPoint x: 354, startPoint y: 116, endPoint x: 495, endPoint y: 135, distance: 142.6
copy p "What contributions did Toyota Australia's local Engineering and Design teams ma…"
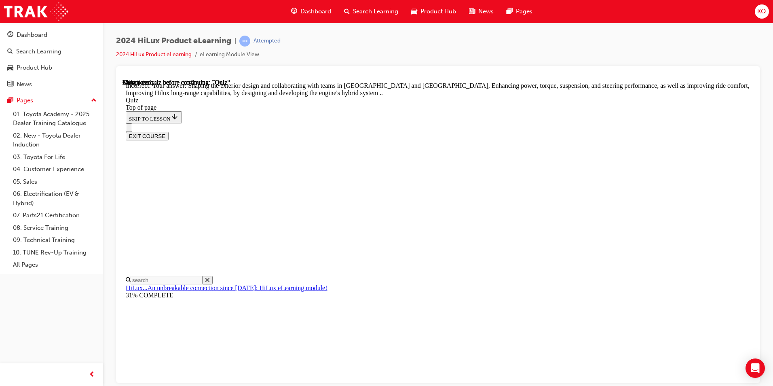
scroll to position [170, 0]
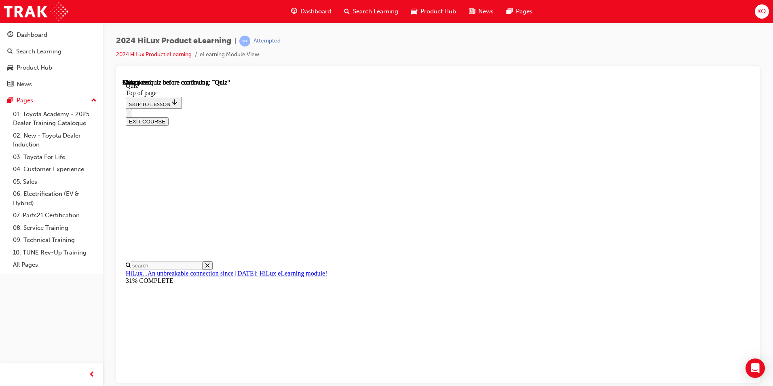
scroll to position [135, 0]
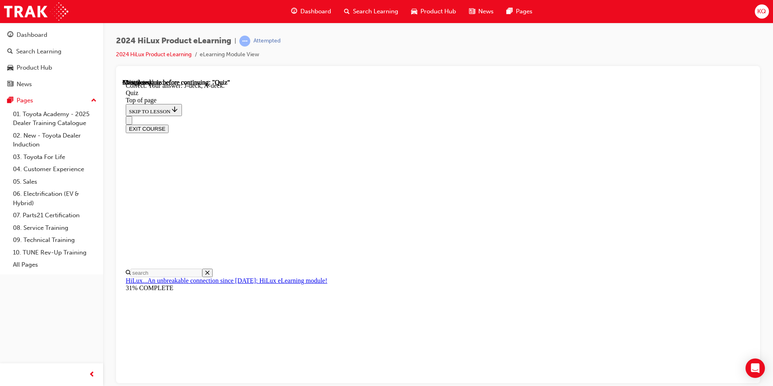
scroll to position [132, 0]
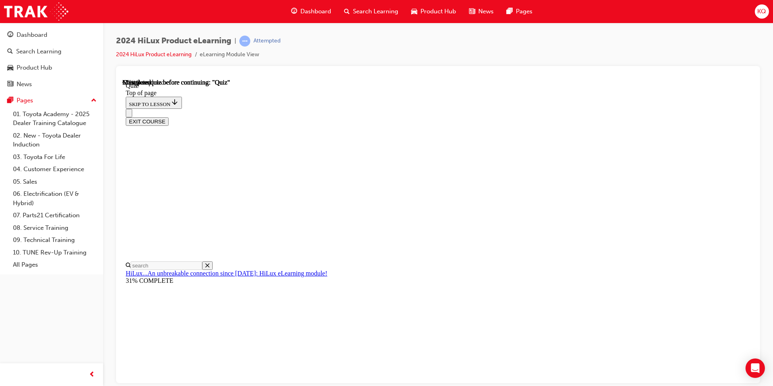
scroll to position [121, 0]
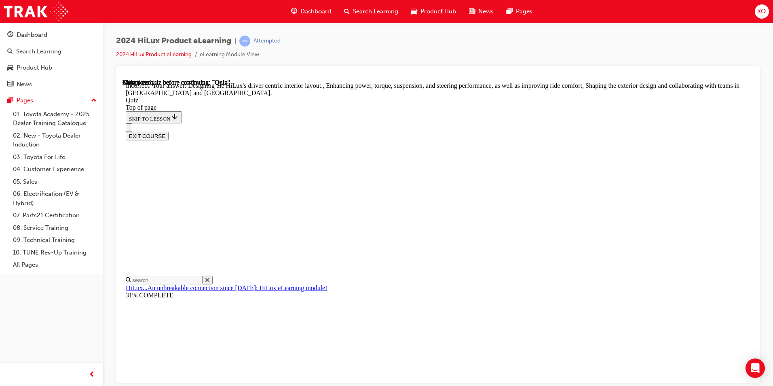
scroll to position [170, 0]
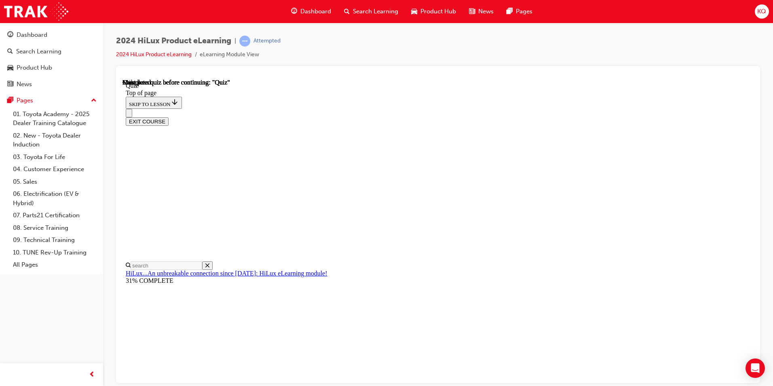
scroll to position [135, 0]
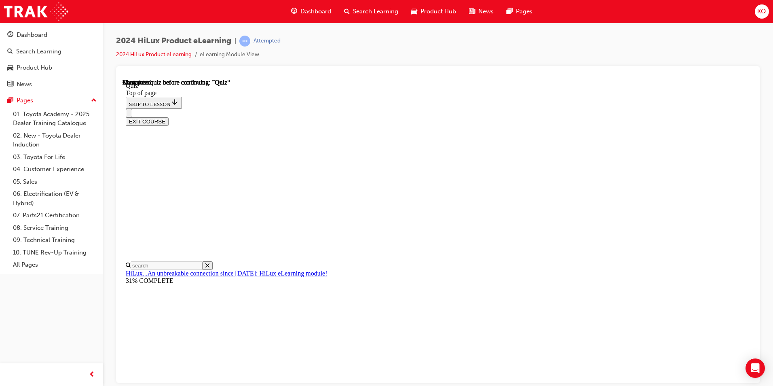
scroll to position [66, 0]
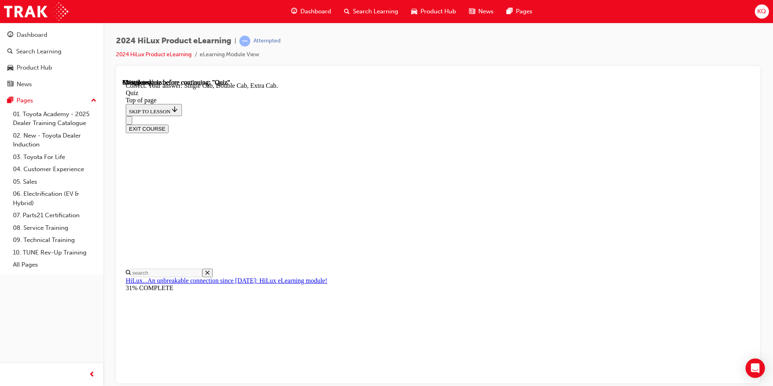
scroll to position [192, 0]
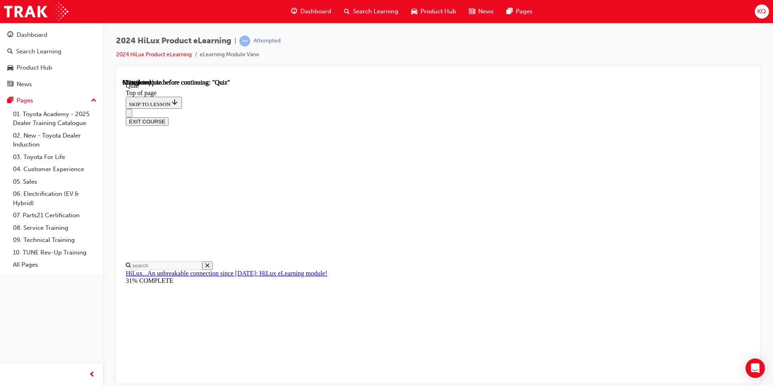
scroll to position [81, 0]
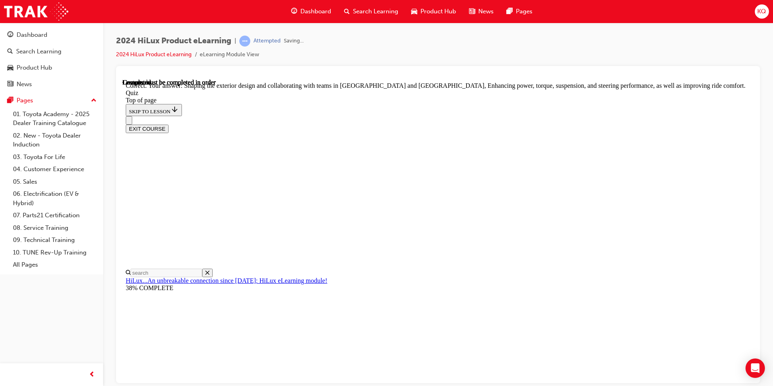
scroll to position [170, 0]
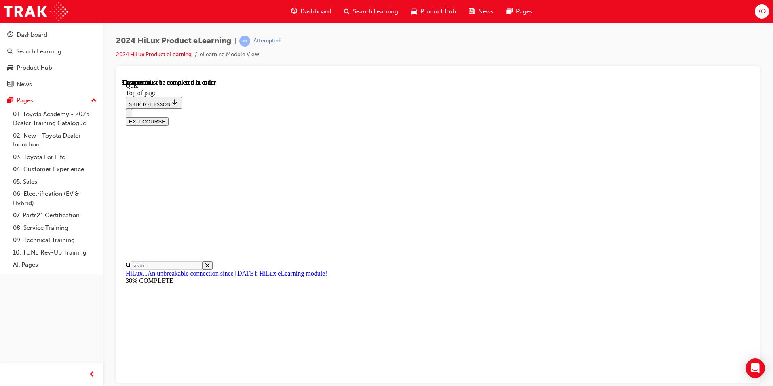
scroll to position [135, 0]
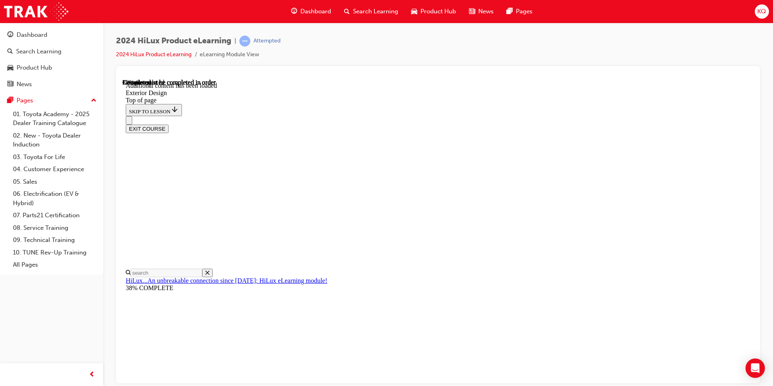
scroll to position [1475, 0]
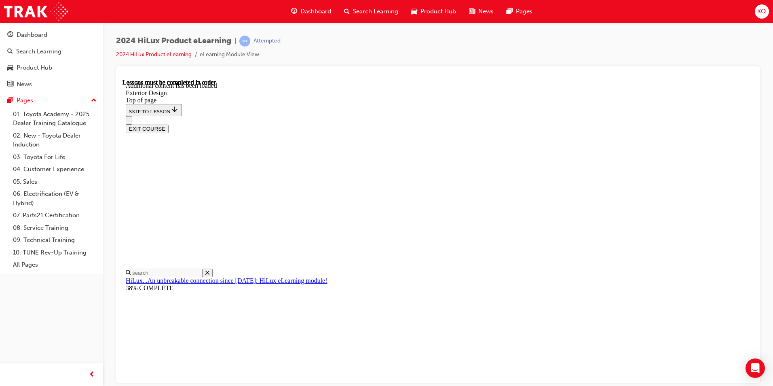
scroll to position [1473, 0]
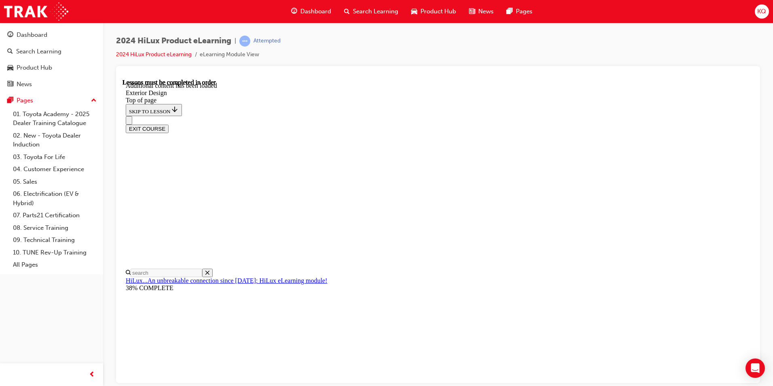
drag, startPoint x: 636, startPoint y: 135, endPoint x: 634, endPoint y: 139, distance: 5.4
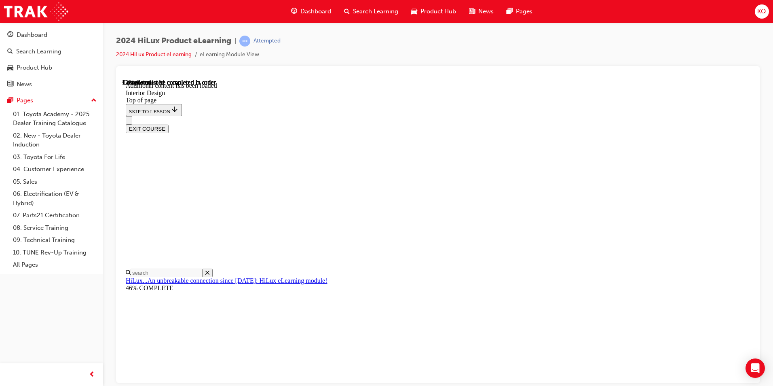
scroll to position [157, 0]
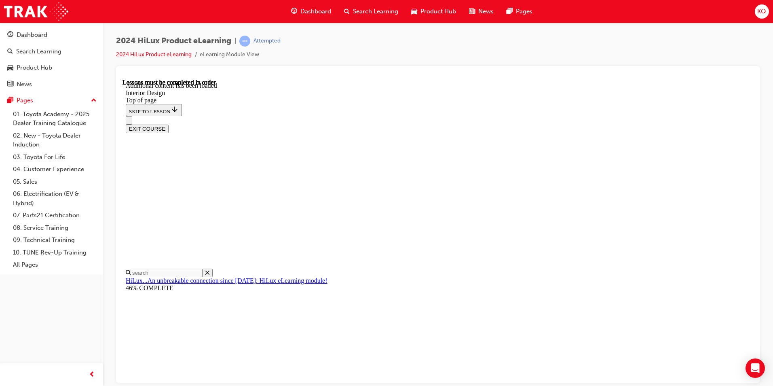
scroll to position [442, 0]
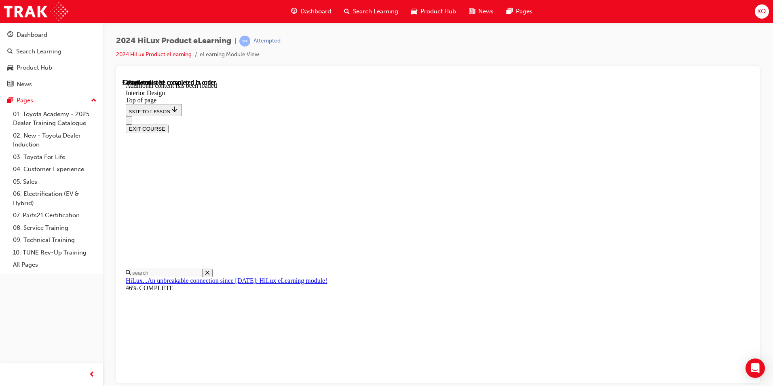
click at [395, 116] on div "EXIT COURSE" at bounding box center [435, 124] width 618 height 17
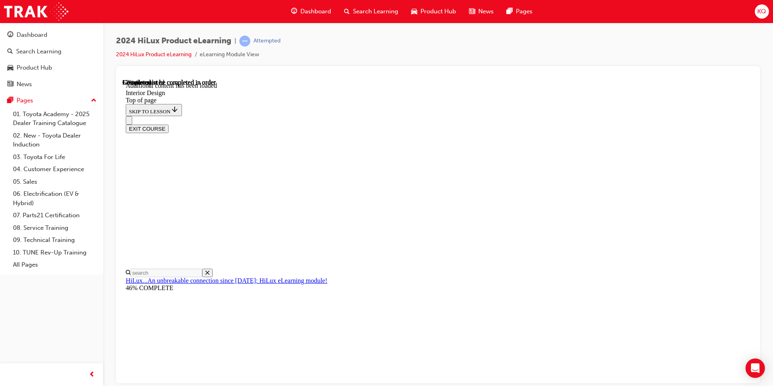
click at [395, 116] on div "EXIT COURSE" at bounding box center [435, 124] width 618 height 17
click at [396, 116] on div "EXIT COURSE" at bounding box center [435, 124] width 618 height 17
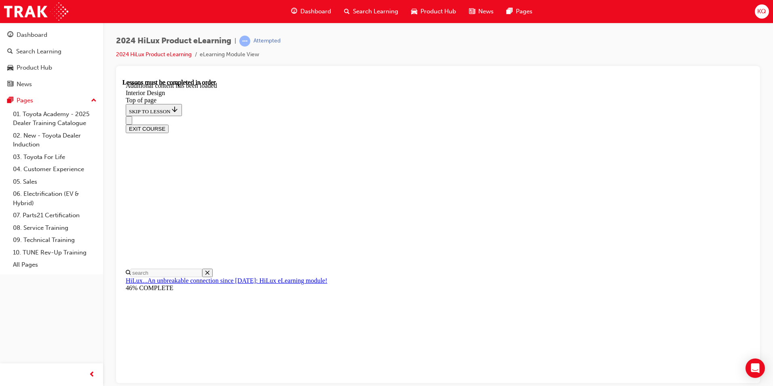
scroll to position [1116, 0]
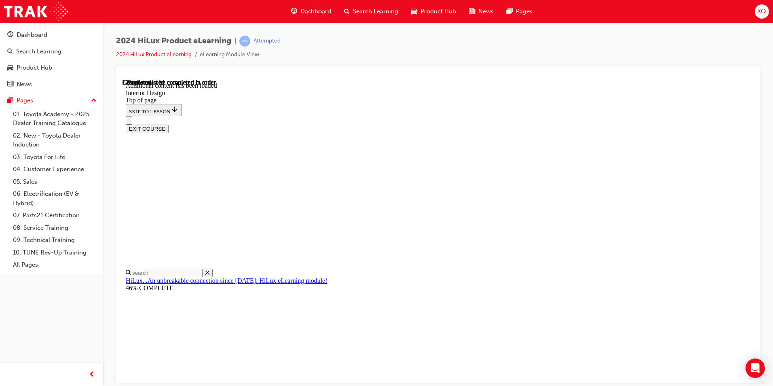
scroll to position [1373, 0]
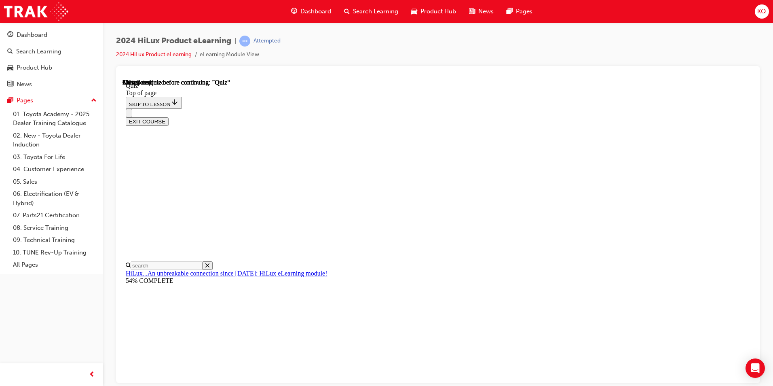
scroll to position [75, 0]
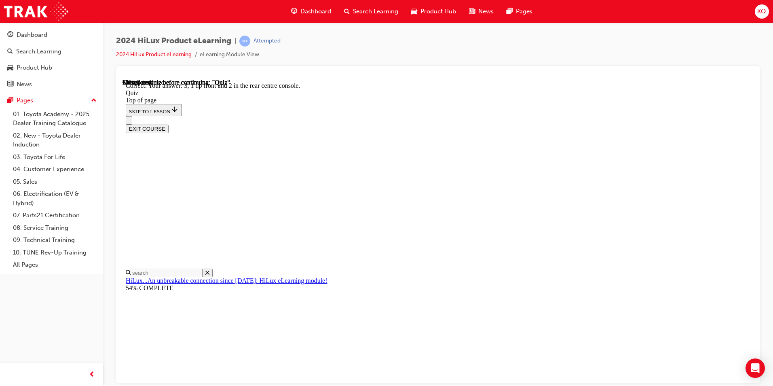
scroll to position [113, 0]
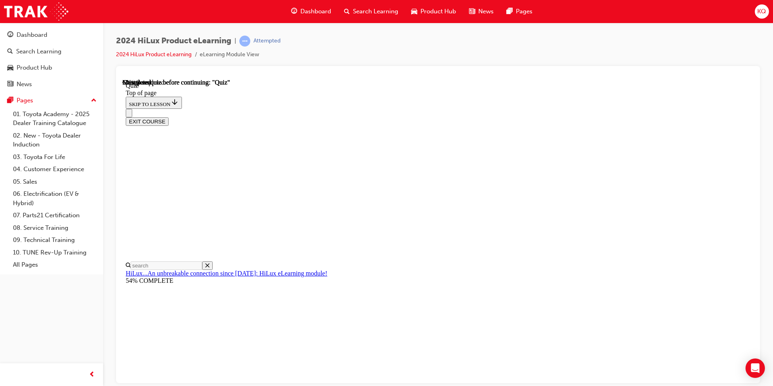
scroll to position [81, 0]
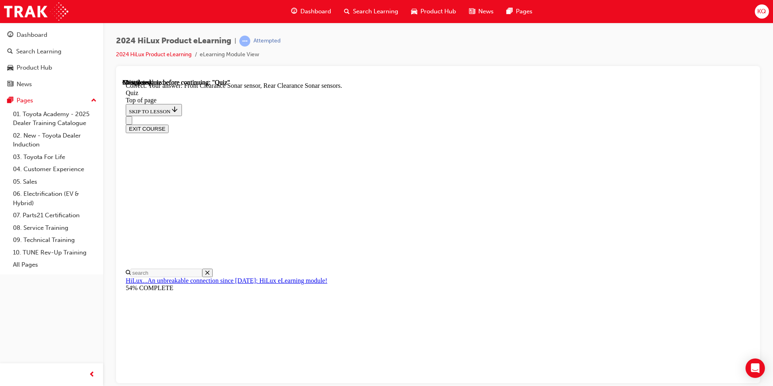
scroll to position [132, 0]
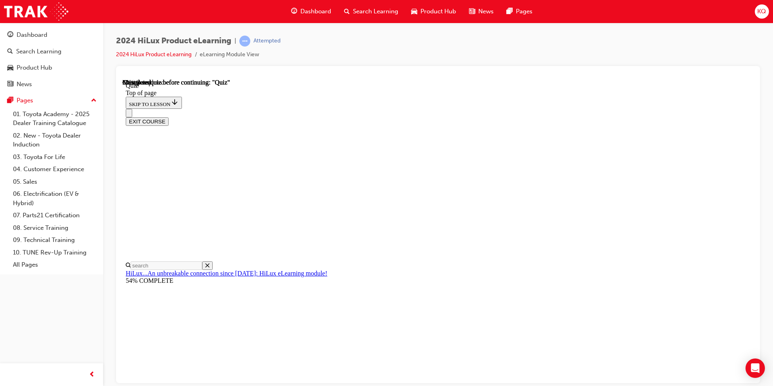
scroll to position [69, 0]
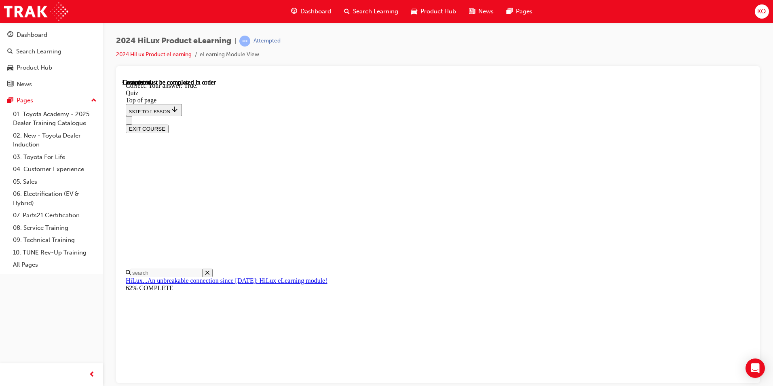
scroll to position [95, 0]
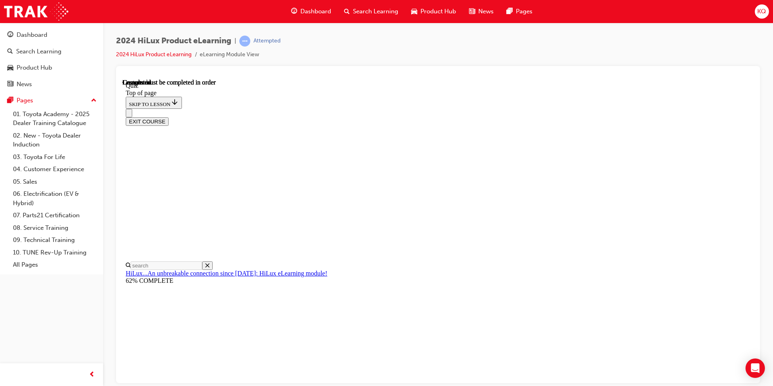
scroll to position [135, 0]
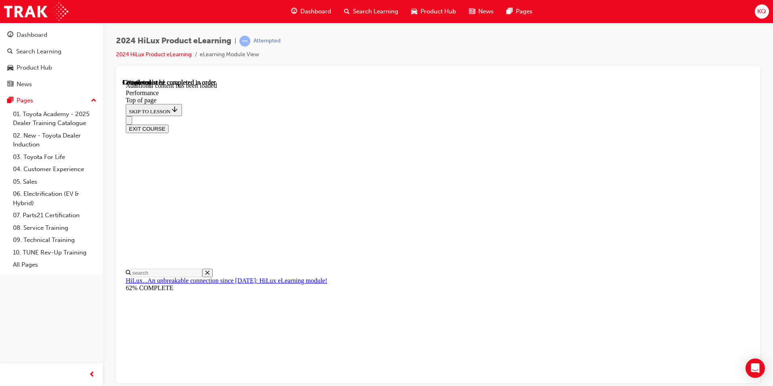
scroll to position [647, 0]
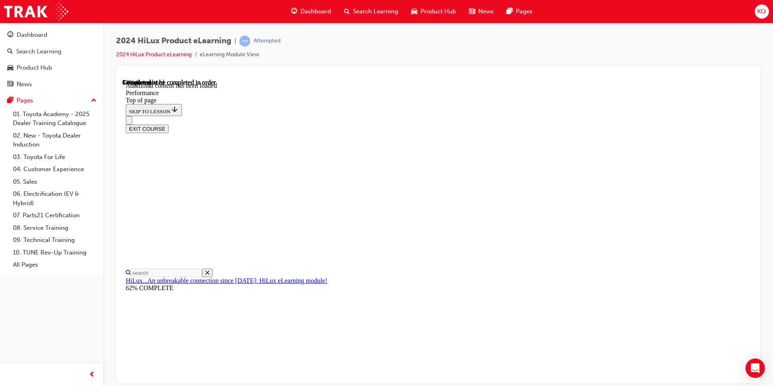
scroll to position [3221, 0]
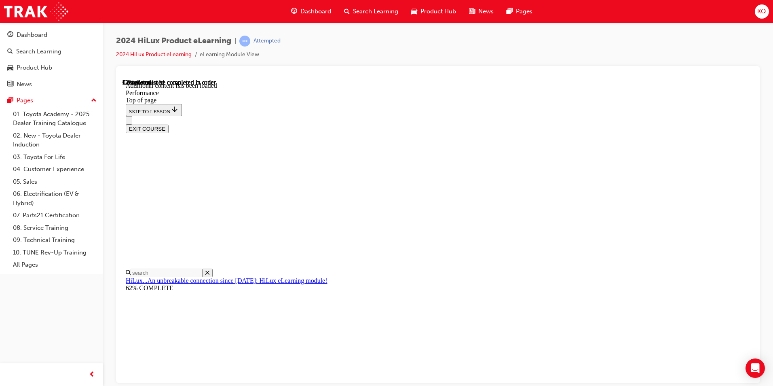
click at [558, 116] on div "EXIT COURSE" at bounding box center [435, 124] width 618 height 17
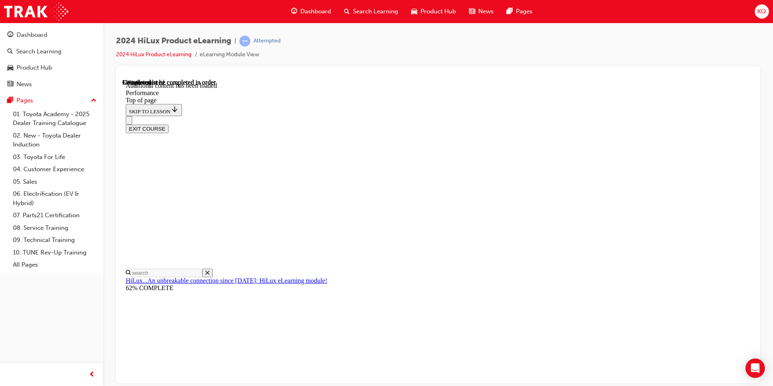
drag, startPoint x: 565, startPoint y: 238, endPoint x: 563, endPoint y: 247, distance: 9.6
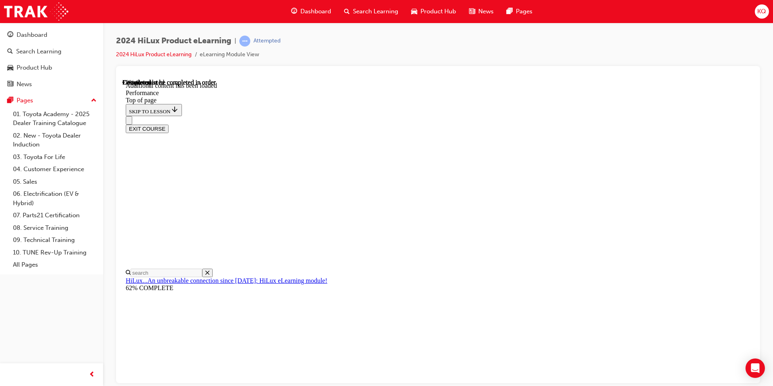
scroll to position [5094, 0]
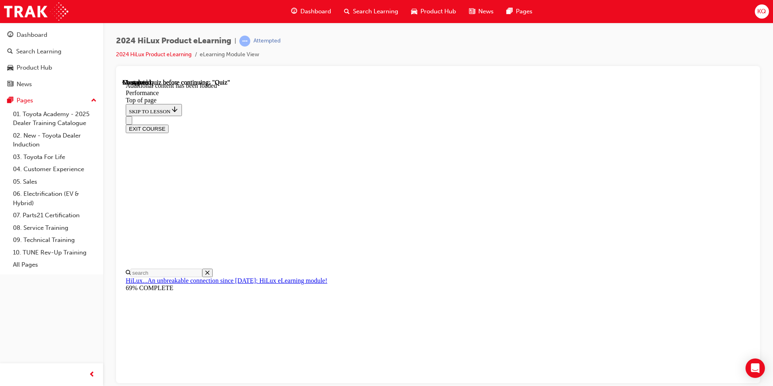
scroll to position [5707, 0]
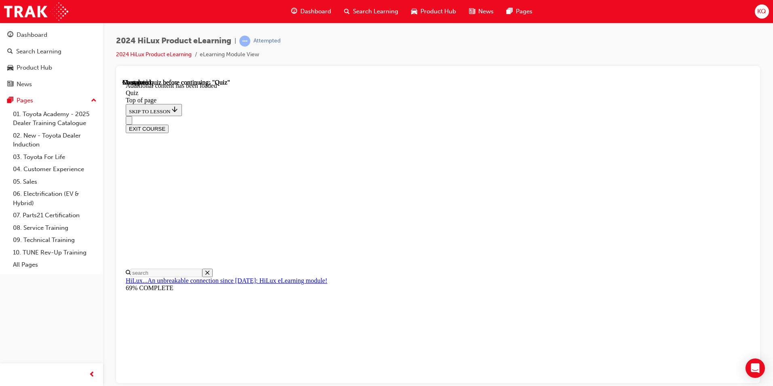
scroll to position [120, 0]
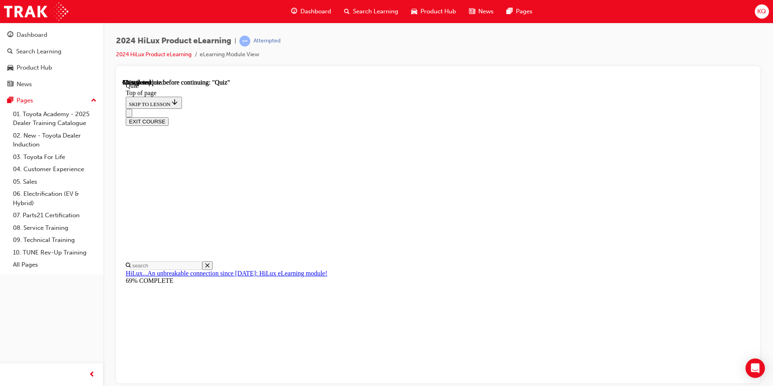
scroll to position [72, 0]
drag, startPoint x: 476, startPoint y: 313, endPoint x: 472, endPoint y: 314, distance: 4.5
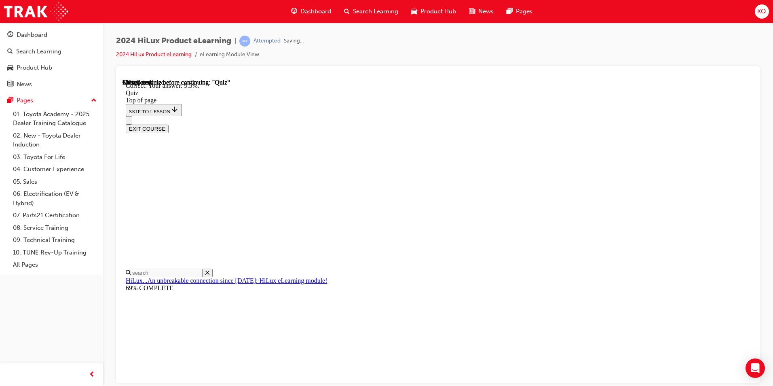
scroll to position [173, 0]
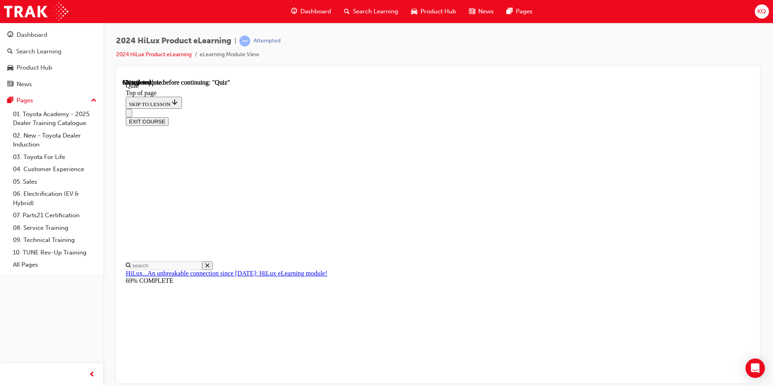
scroll to position [40, 0]
drag, startPoint x: 389, startPoint y: 299, endPoint x: 402, endPoint y: 313, distance: 18.6
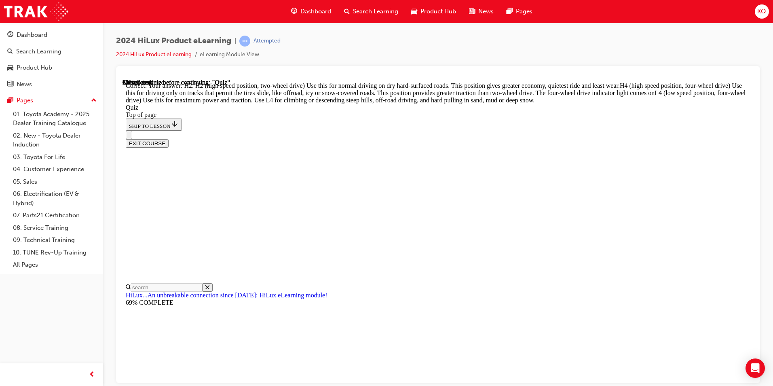
scroll to position [272, 0]
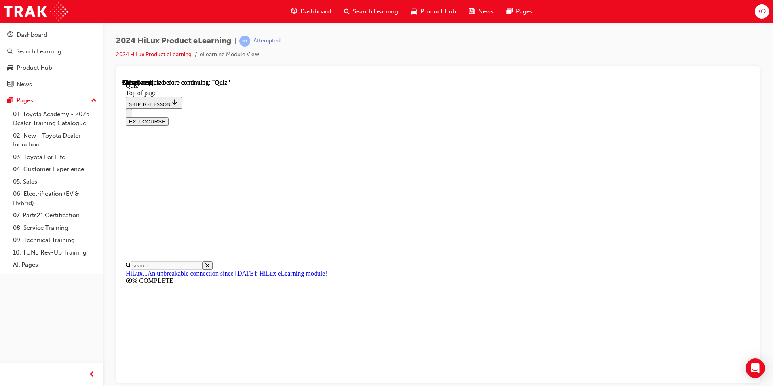
scroll to position [202, 0]
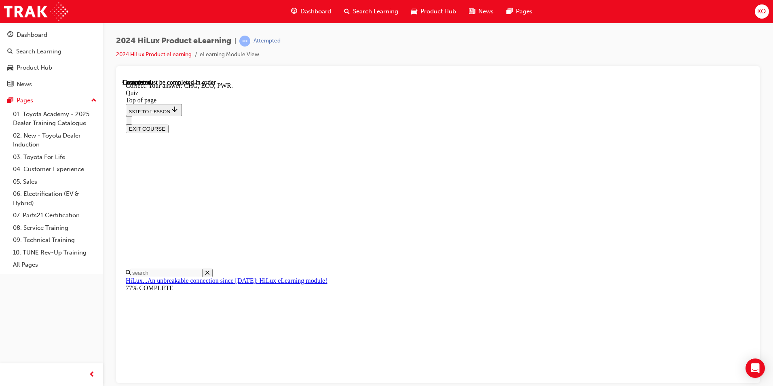
scroll to position [248, 0]
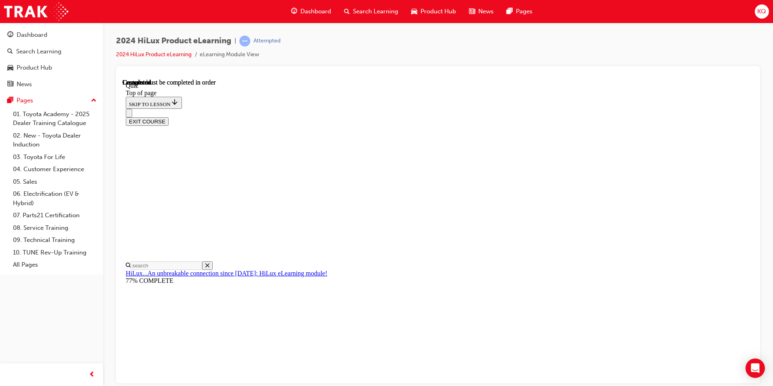
scroll to position [135, 0]
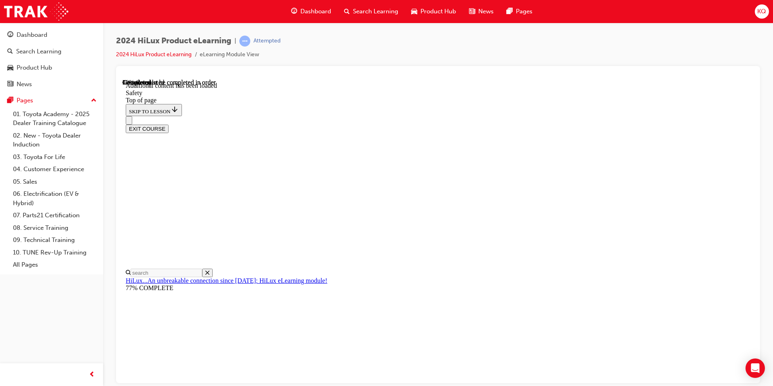
scroll to position [412, 0]
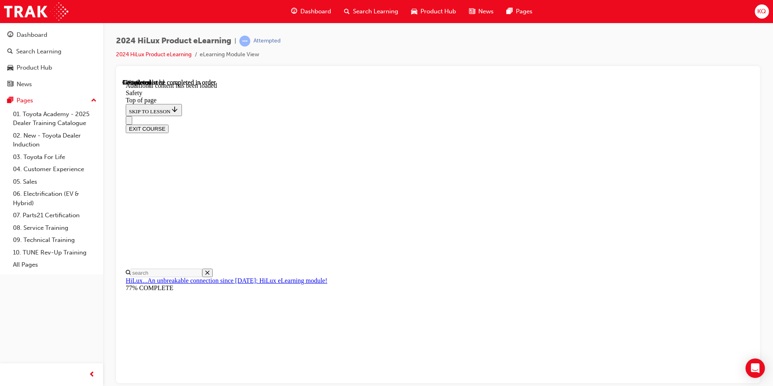
drag, startPoint x: 499, startPoint y: 314, endPoint x: 499, endPoint y: 319, distance: 4.8
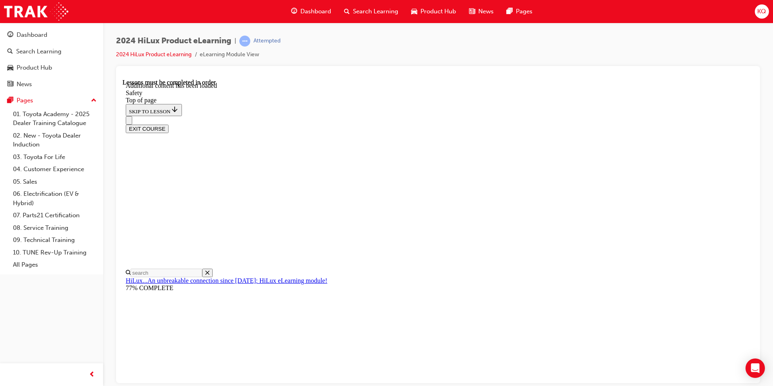
scroll to position [1693, 0]
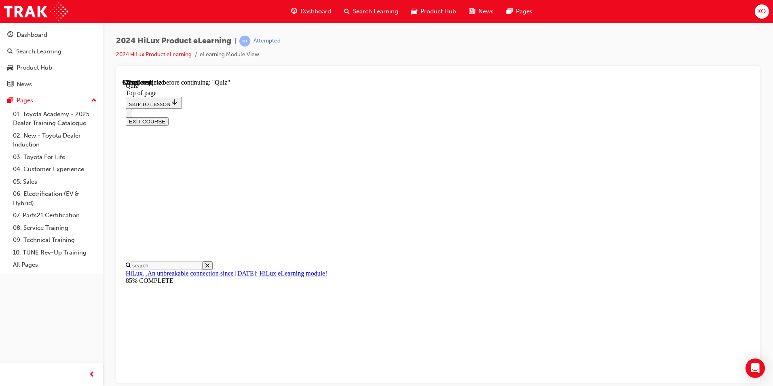
scroll to position [88, 0]
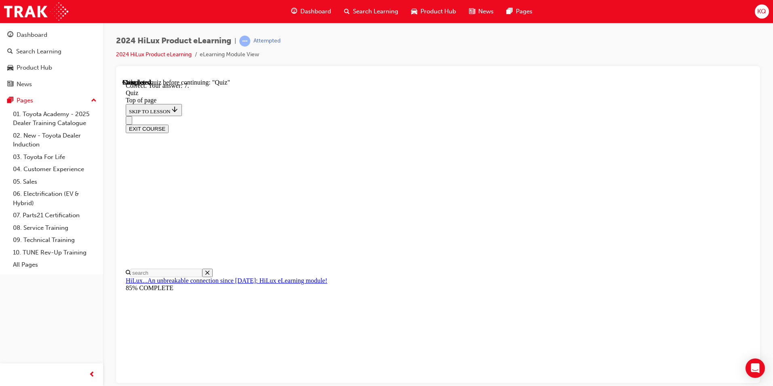
scroll to position [113, 0]
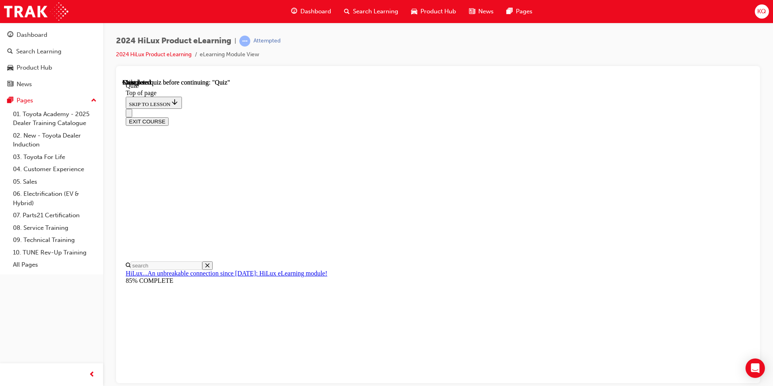
scroll to position [135, 0]
drag, startPoint x: 398, startPoint y: 287, endPoint x: 403, endPoint y: 284, distance: 6.2
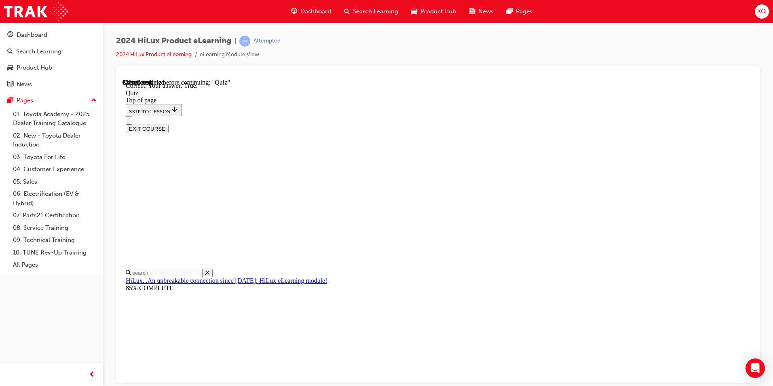
scroll to position [81, 0]
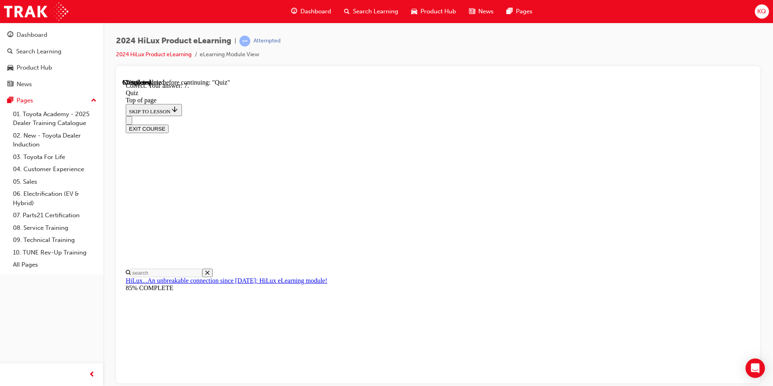
scroll to position [113, 0]
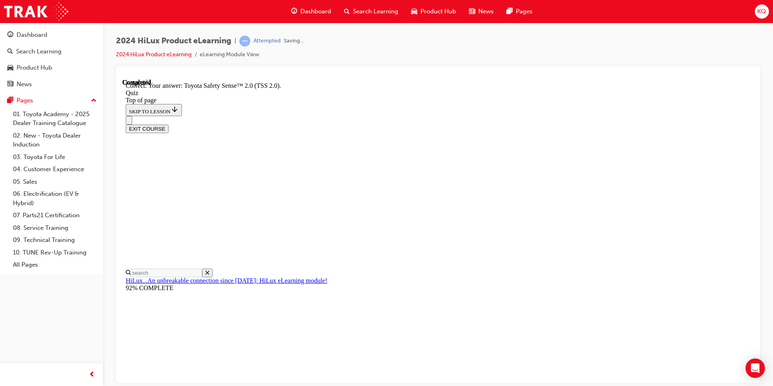
scroll to position [114, 0]
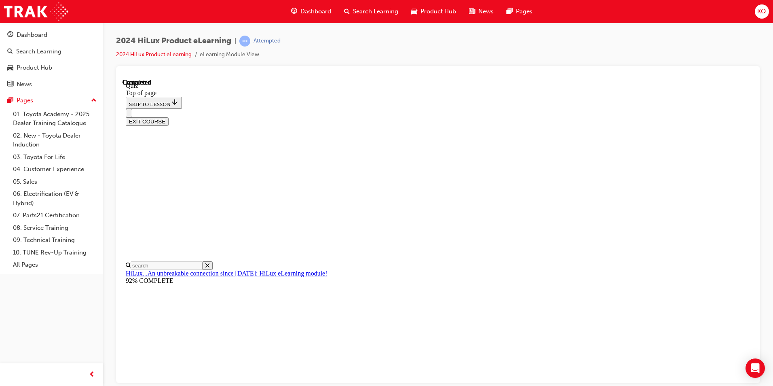
scroll to position [135, 0]
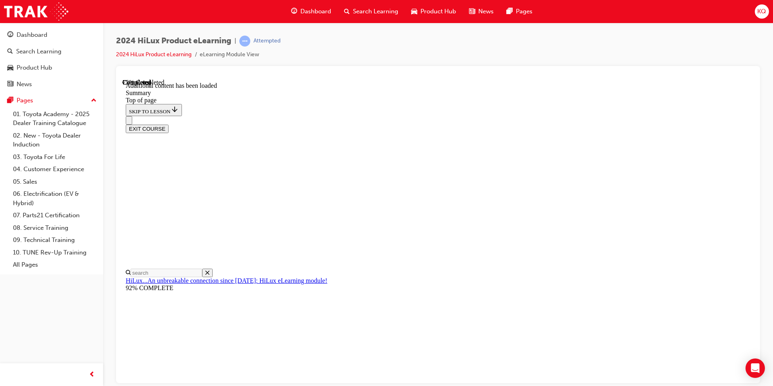
scroll to position [630, 0]
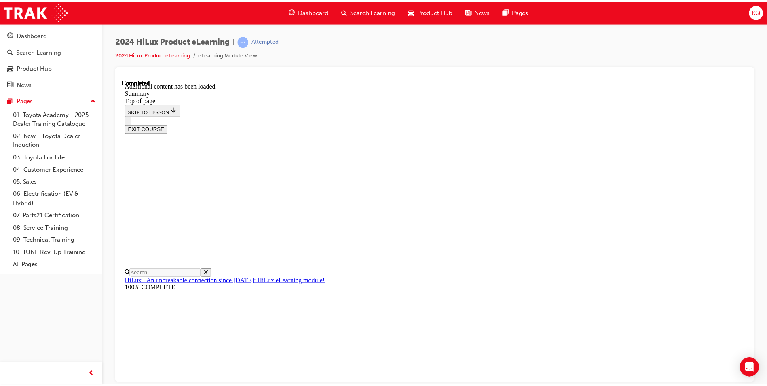
scroll to position [789, 0]
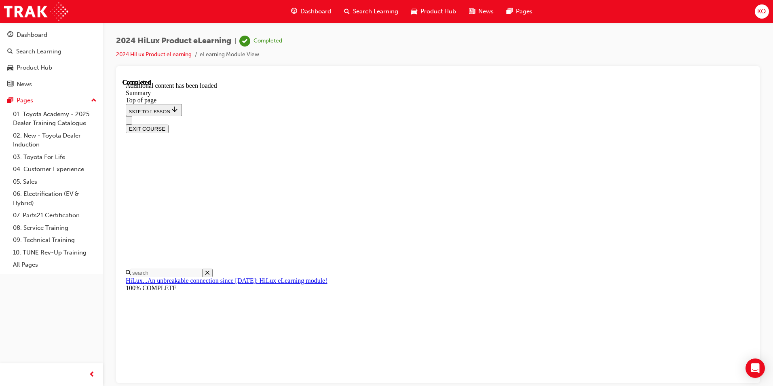
click at [314, 13] on span "Dashboard" at bounding box center [315, 11] width 31 height 9
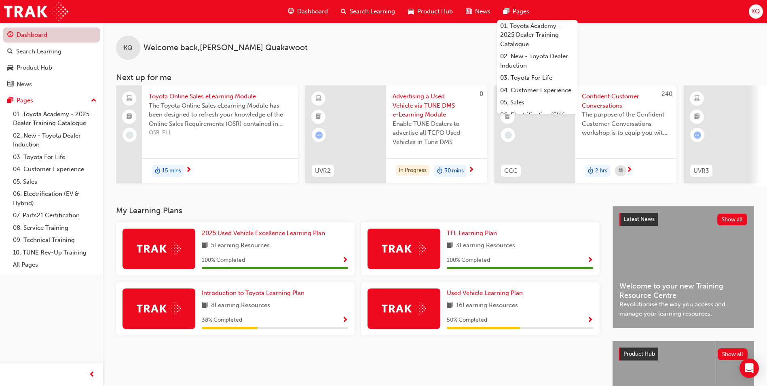
click at [38, 36] on link "Dashboard" at bounding box center [51, 34] width 97 height 15
